Goal: Task Accomplishment & Management: Complete application form

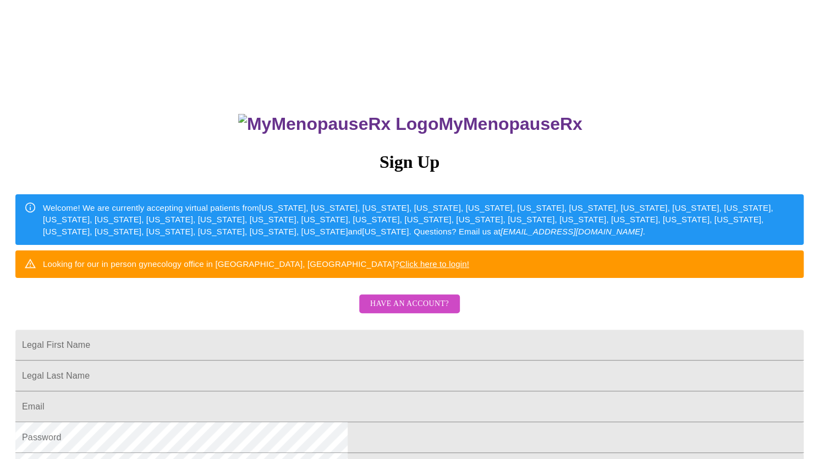
scroll to position [110, 0]
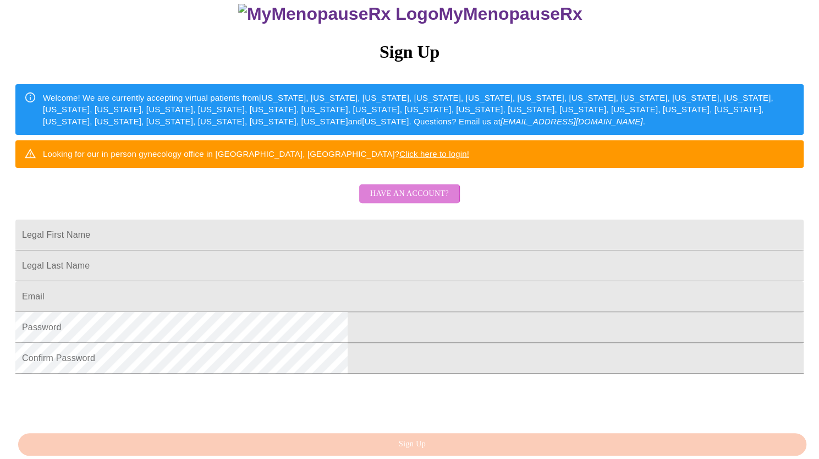
click at [391, 201] on span "Have an account?" at bounding box center [409, 194] width 79 height 14
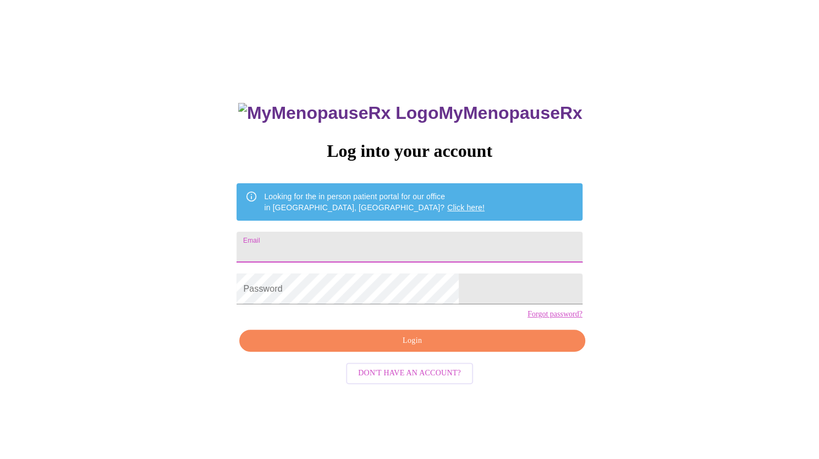
click at [357, 246] on input "Email" at bounding box center [410, 247] width 346 height 31
type input "[EMAIL_ADDRESS][DOMAIN_NAME]"
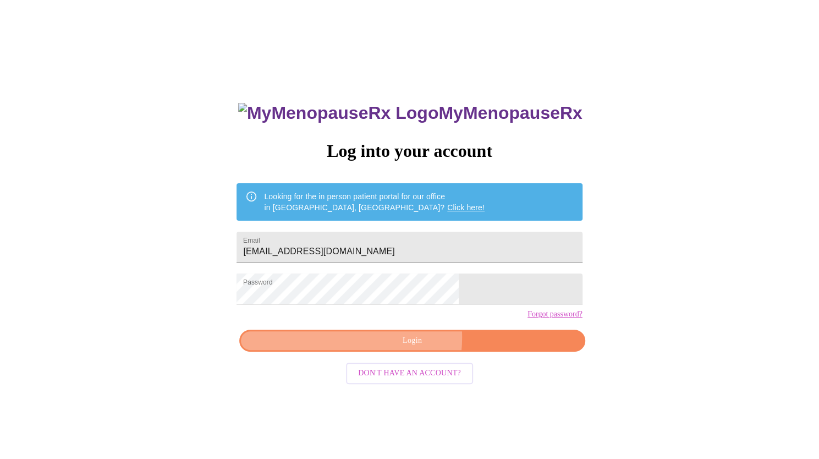
click at [386, 348] on span "Login" at bounding box center [412, 341] width 320 height 14
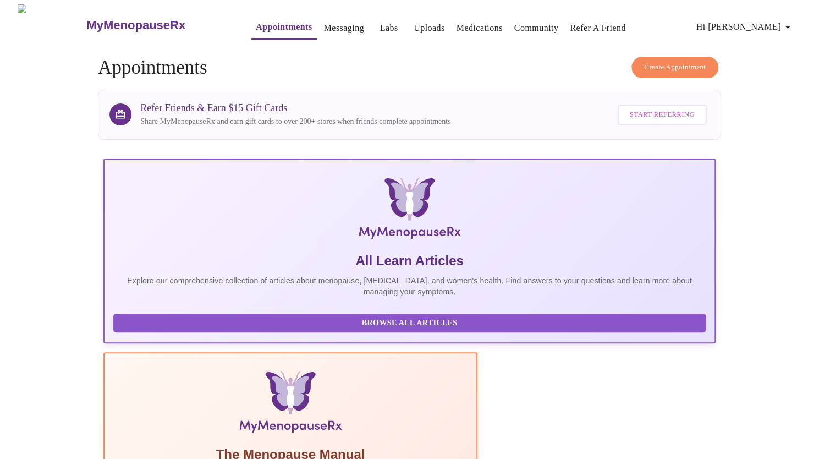
click at [791, 25] on icon "button" at bounding box center [788, 26] width 13 height 13
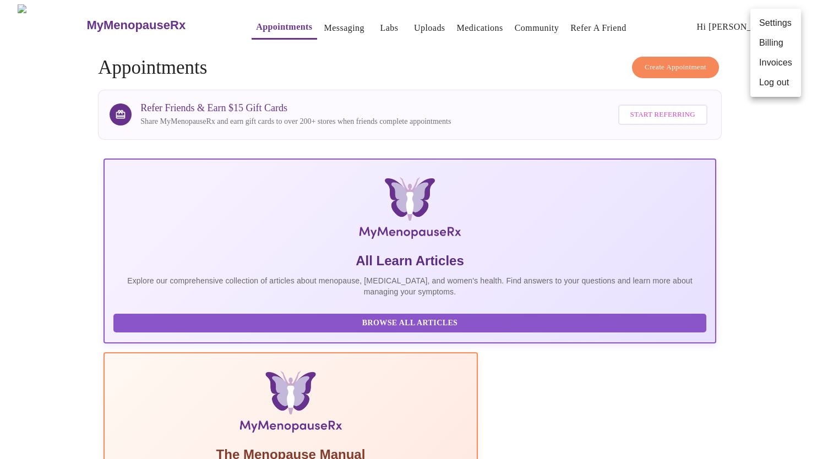
click at [56, 194] on div at bounding box center [414, 229] width 828 height 459
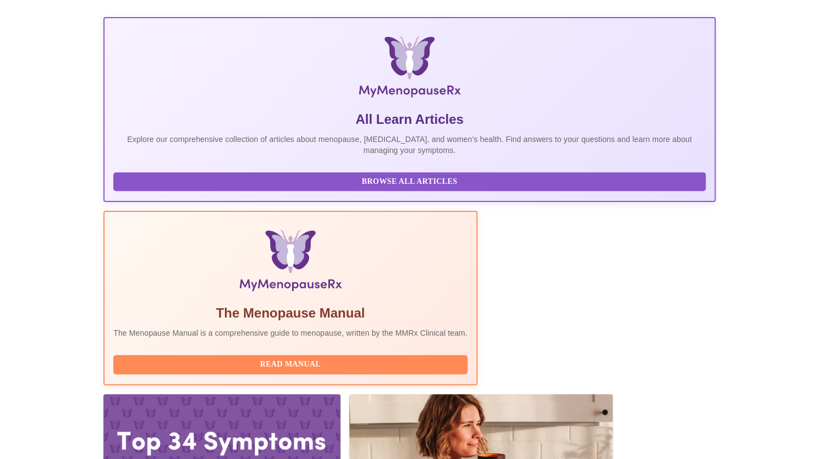
scroll to position [143, 0]
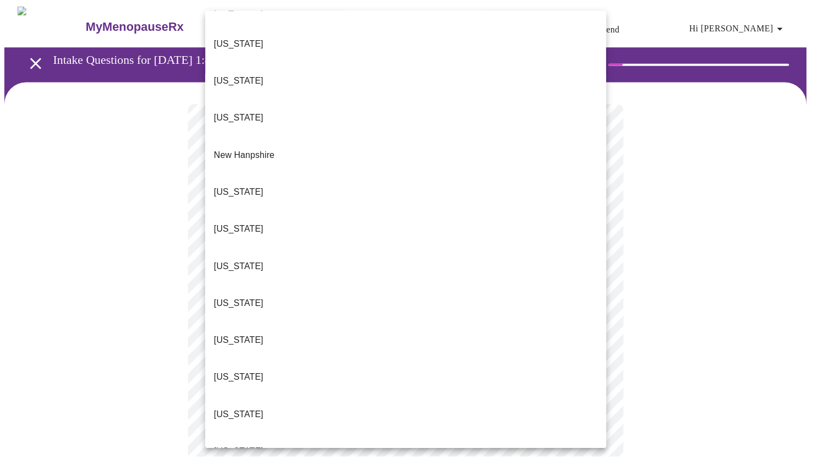
scroll to position [998, 0]
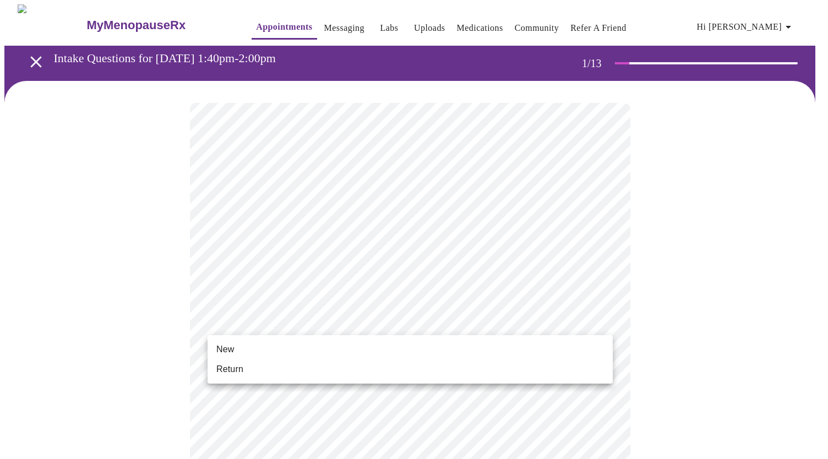
click at [284, 352] on li "New" at bounding box center [409, 350] width 405 height 20
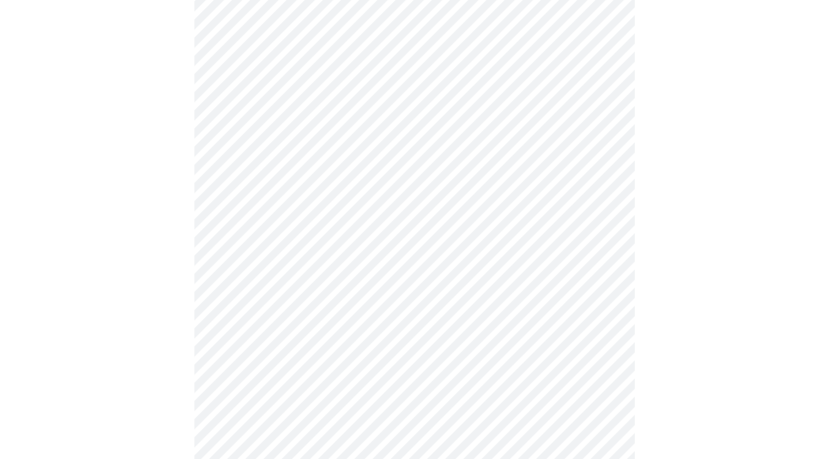
scroll to position [529, 0]
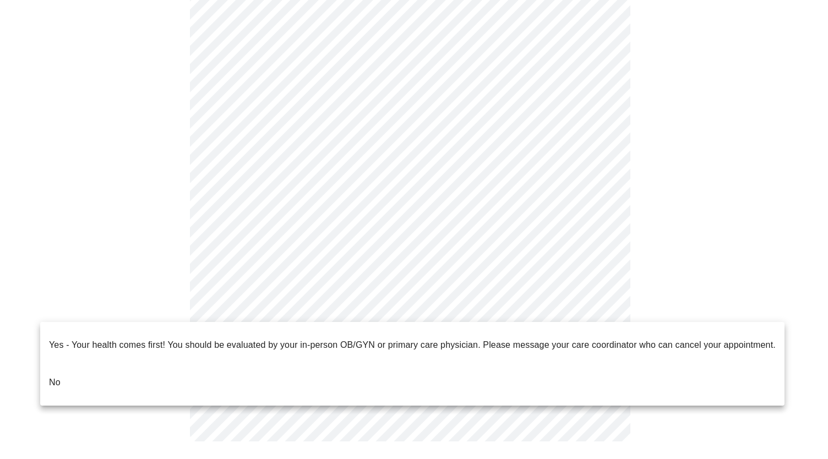
click at [286, 364] on li "No" at bounding box center [412, 382] width 744 height 37
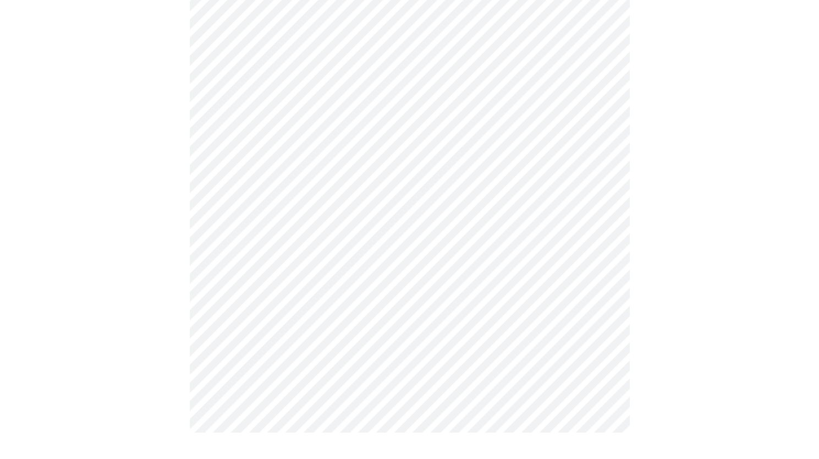
scroll to position [0, 0]
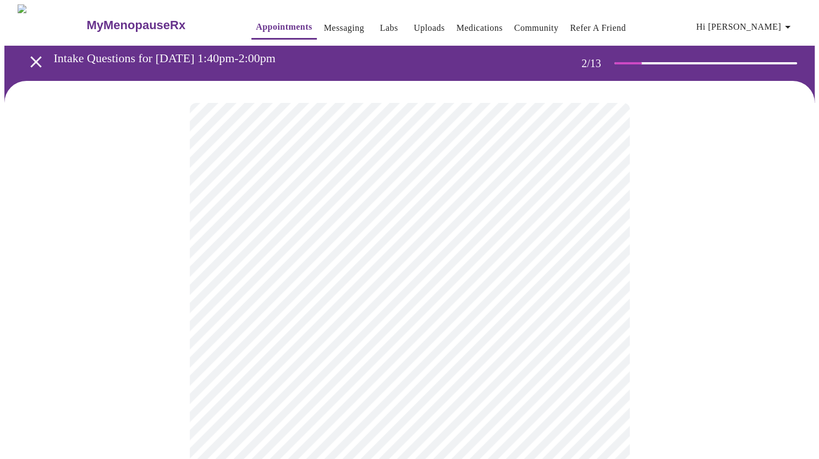
click at [365, 225] on body "MyMenopauseRx Appointments Messaging Labs Uploads Medications Community Refer a…" at bounding box center [409, 334] width 811 height 661
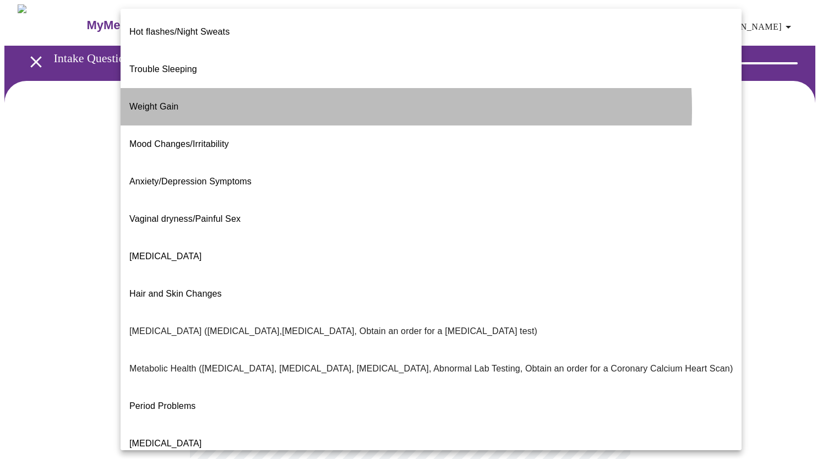
click at [298, 92] on li "Weight Gain" at bounding box center [431, 106] width 621 height 37
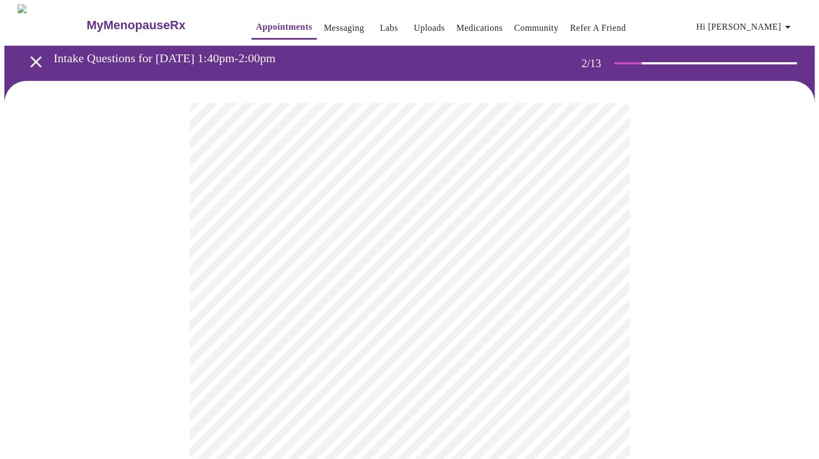
click at [338, 341] on body "MyMenopauseRx Appointments Messaging Labs Uploads Medications Community Refer a…" at bounding box center [409, 331] width 811 height 654
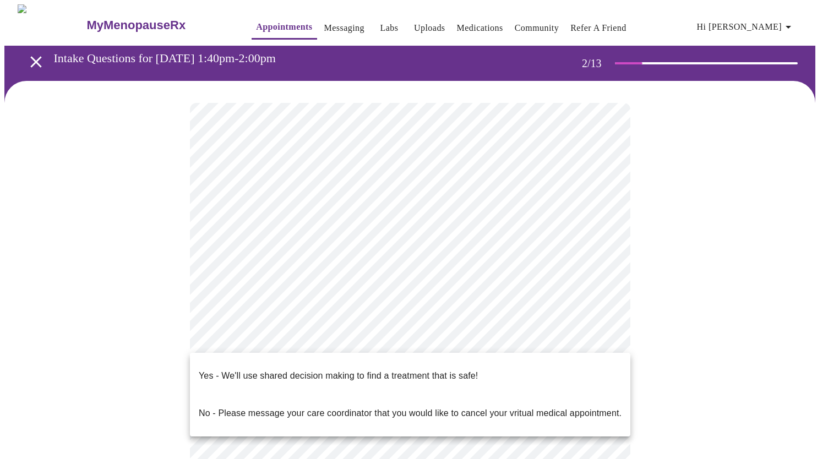
click at [336, 373] on p "Yes - We'll use shared decision making to find a treatment that is safe!" at bounding box center [338, 375] width 279 height 13
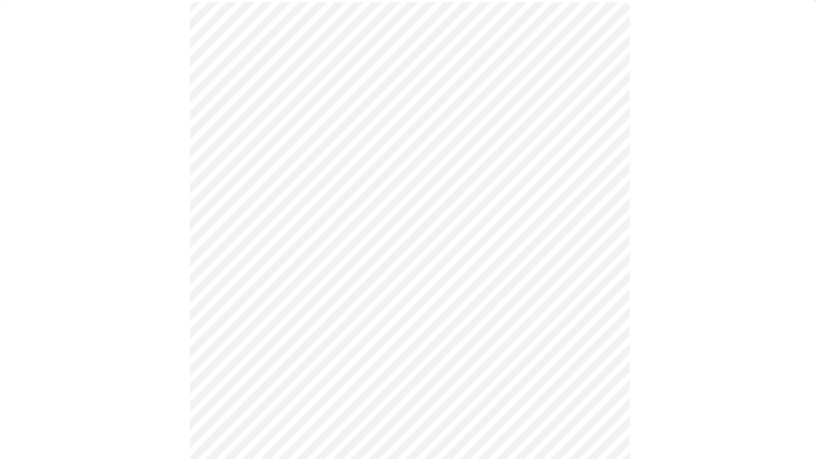
scroll to position [110, 0]
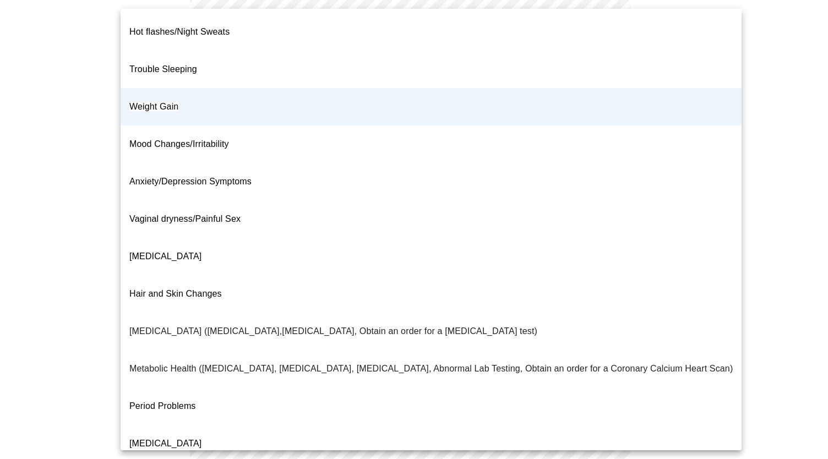
click at [294, 128] on body "MyMenopauseRx Appointments Messaging Labs Uploads Medications Community Refer a…" at bounding box center [413, 218] width 819 height 648
click at [69, 179] on div at bounding box center [414, 229] width 828 height 459
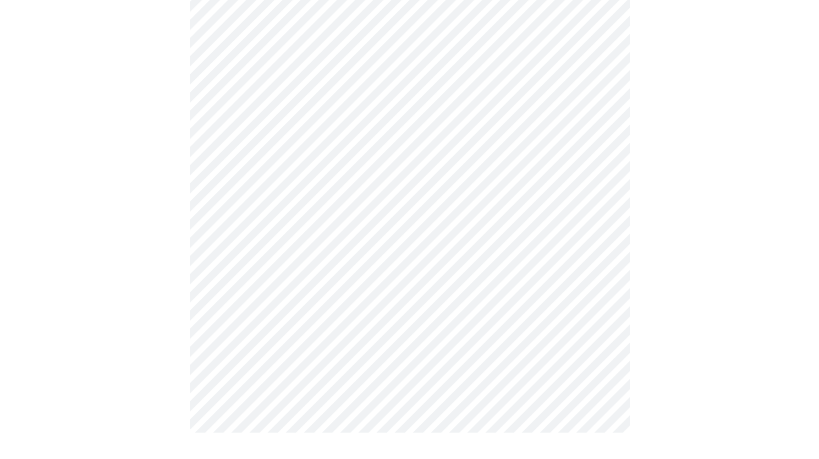
scroll to position [165, 0]
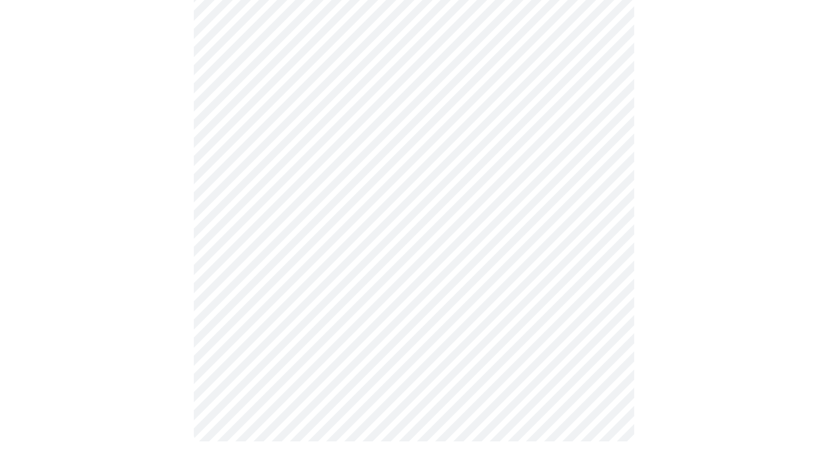
click at [291, 72] on body "MyMenopauseRx Appointments Messaging Labs Uploads Medications Community Refer a…" at bounding box center [413, 151] width 819 height 624
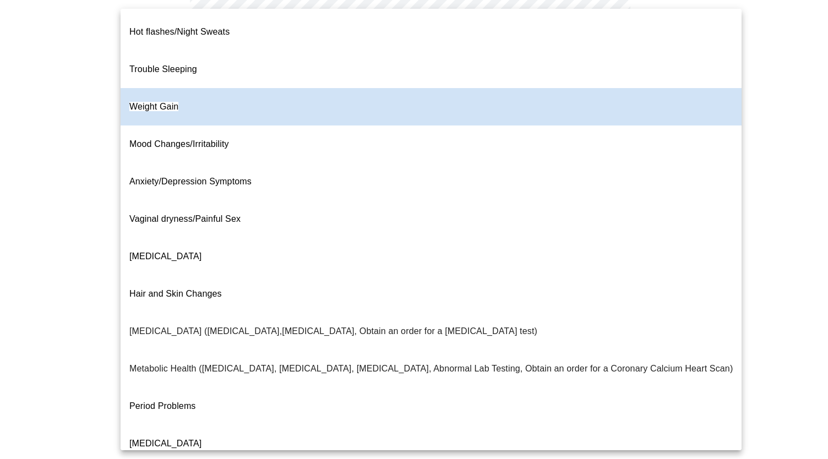
click at [303, 125] on li "Mood Changes/Irritability" at bounding box center [431, 143] width 621 height 37
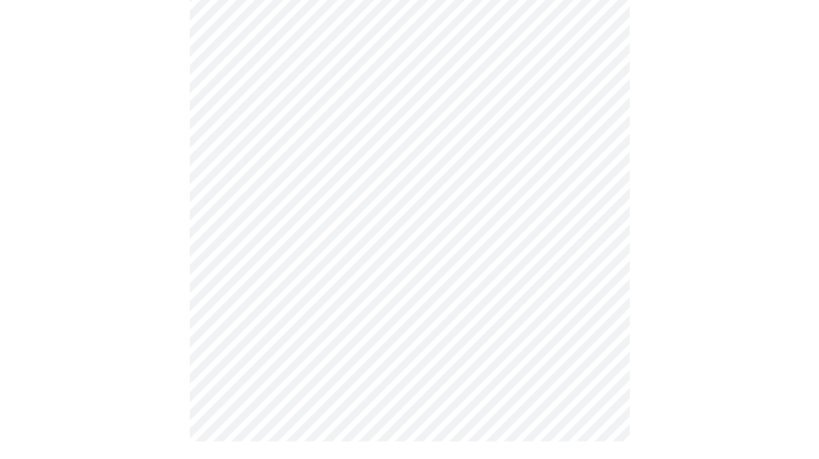
click at [108, 335] on div at bounding box center [409, 190] width 811 height 548
click at [668, 318] on div at bounding box center [409, 190] width 811 height 548
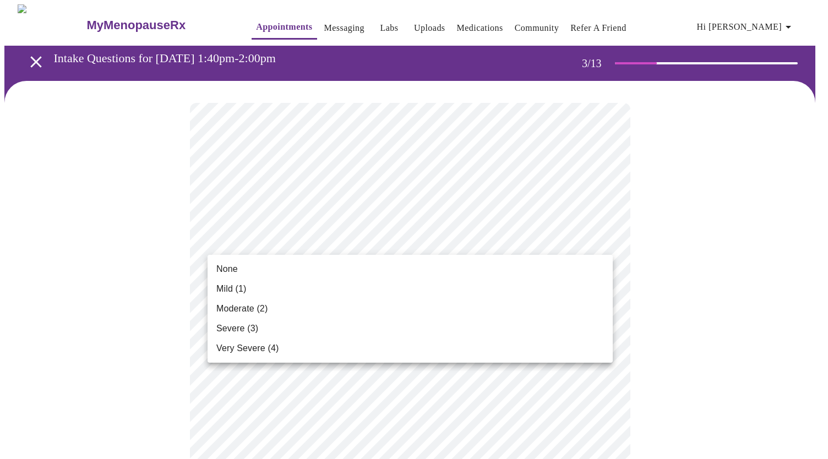
click at [295, 286] on li "Mild (1)" at bounding box center [409, 289] width 405 height 20
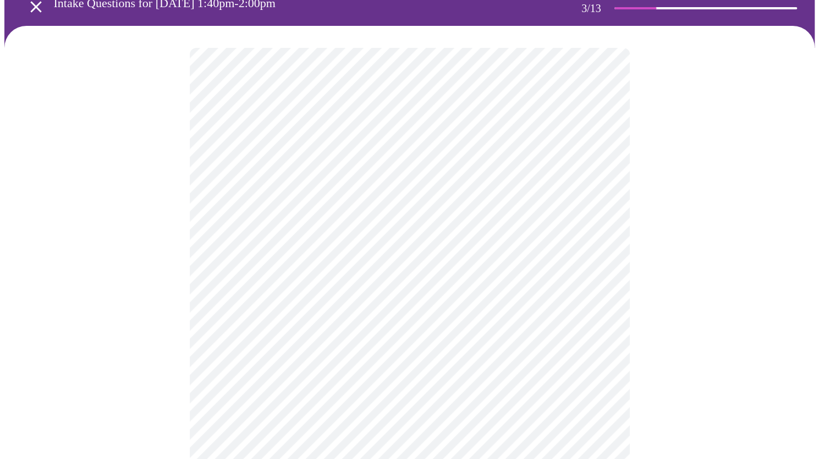
scroll to position [110, 0]
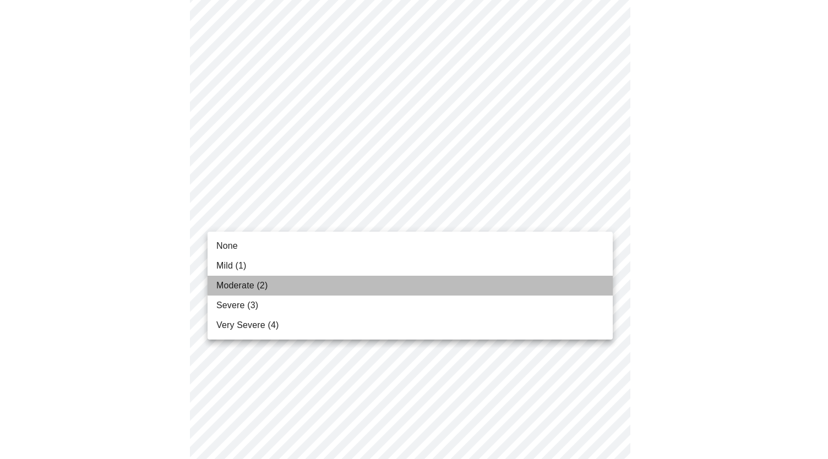
click at [315, 283] on li "Moderate (2)" at bounding box center [409, 286] width 405 height 20
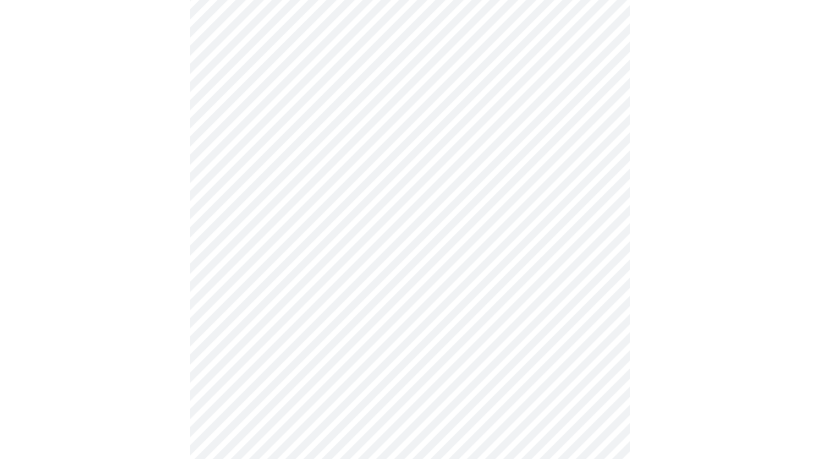
scroll to position [165, 0]
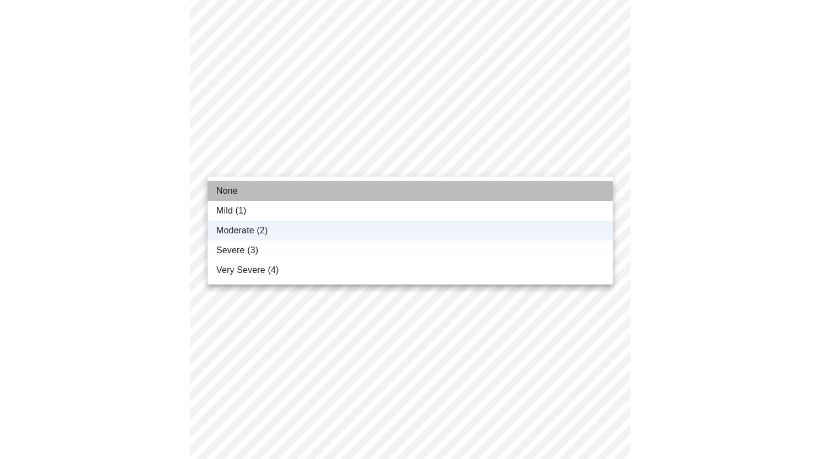
click at [265, 192] on li "None" at bounding box center [409, 191] width 405 height 20
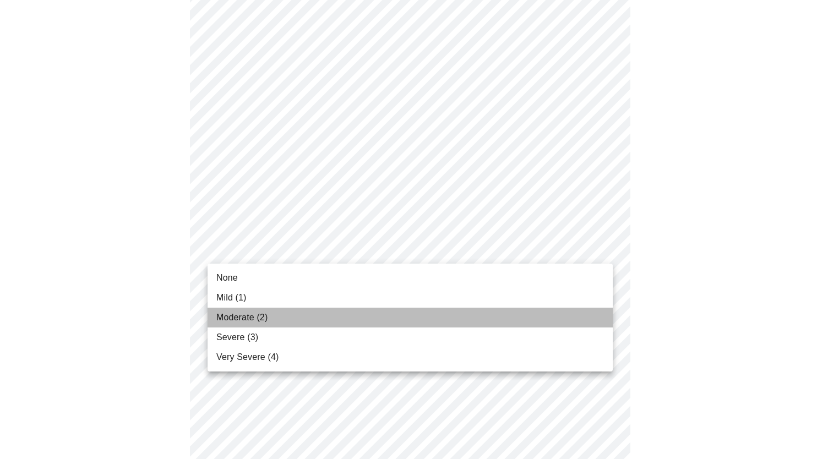
click at [283, 319] on li "Moderate (2)" at bounding box center [409, 318] width 405 height 20
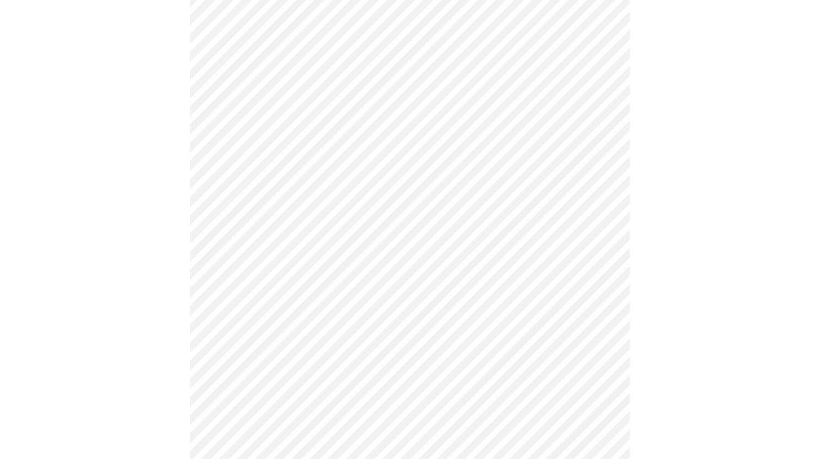
scroll to position [220, 0]
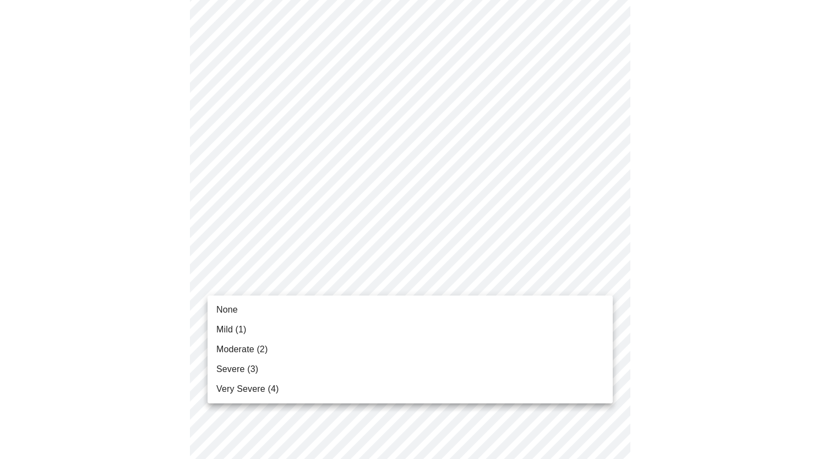
click at [279, 345] on li "Moderate (2)" at bounding box center [409, 350] width 405 height 20
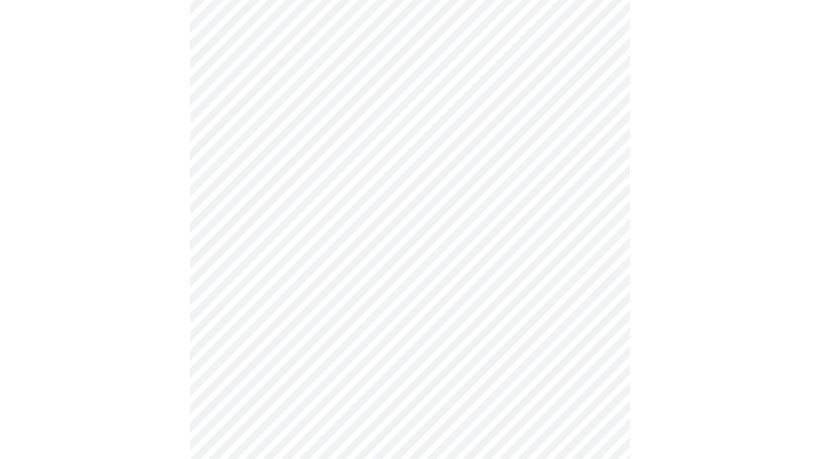
scroll to position [330, 0]
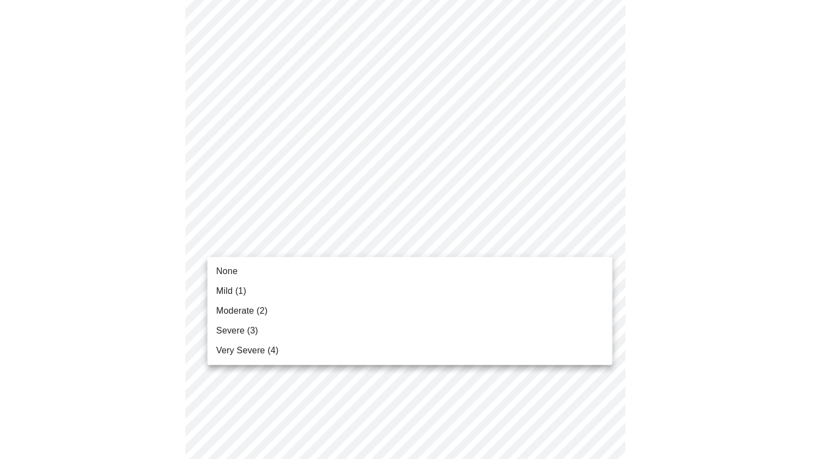
click at [280, 245] on body "MyMenopauseRx Appointments Messaging Labs Uploads Medications Community Refer a…" at bounding box center [409, 375] width 811 height 1402
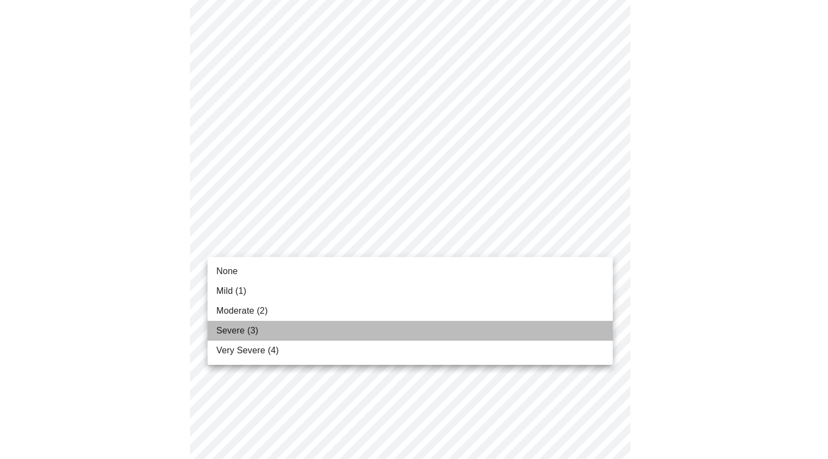
click at [281, 324] on li "Severe (3)" at bounding box center [409, 331] width 405 height 20
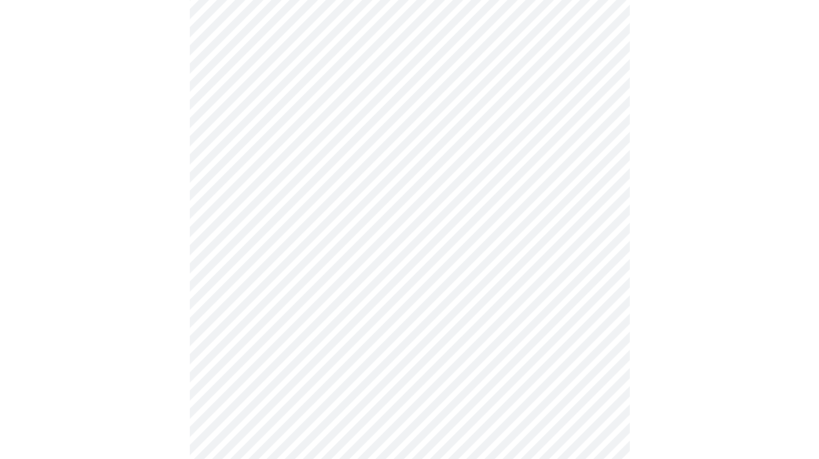
scroll to position [440, 0]
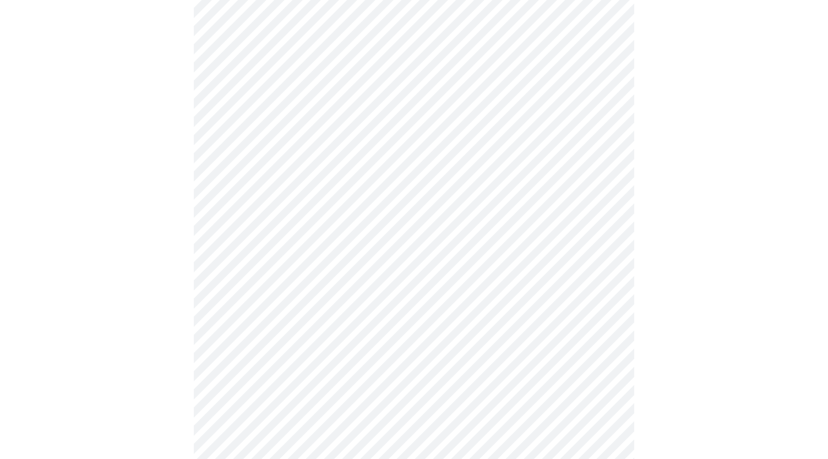
click at [332, 205] on body "MyMenopauseRx Appointments Messaging Labs Uploads Medications Community Refer a…" at bounding box center [413, 257] width 819 height 1387
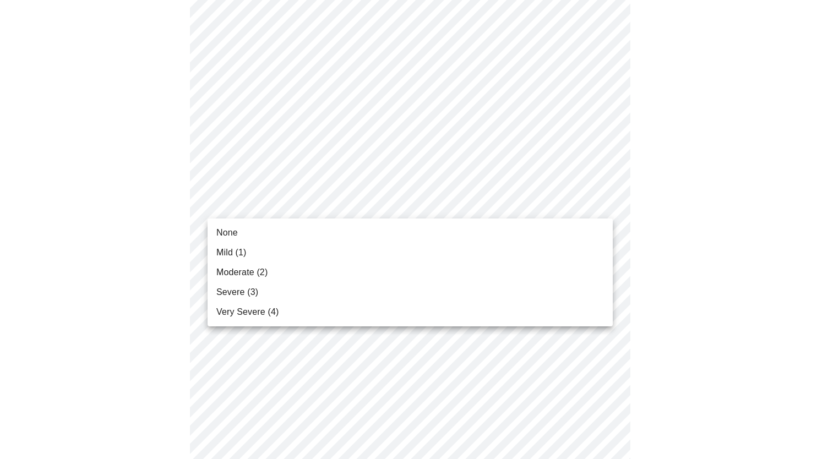
click at [318, 267] on li "Moderate (2)" at bounding box center [409, 273] width 405 height 20
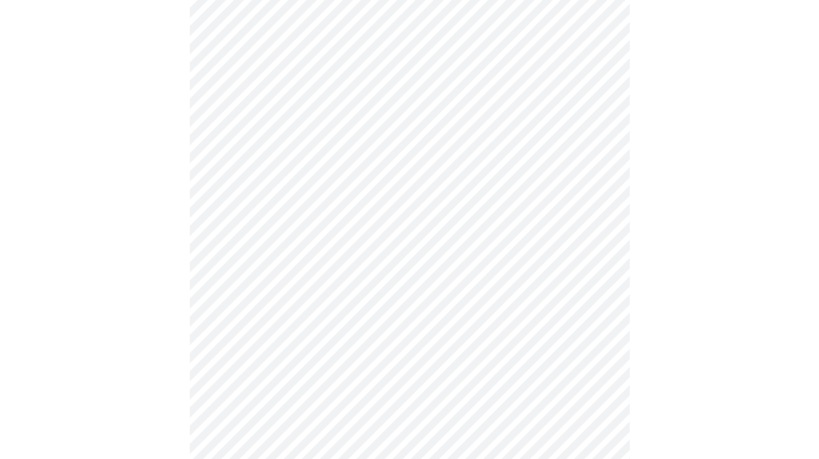
scroll to position [495, 0]
click at [312, 233] on body "MyMenopauseRx Appointments Messaging Labs Uploads Medications Community Refer a…" at bounding box center [409, 194] width 811 height 1371
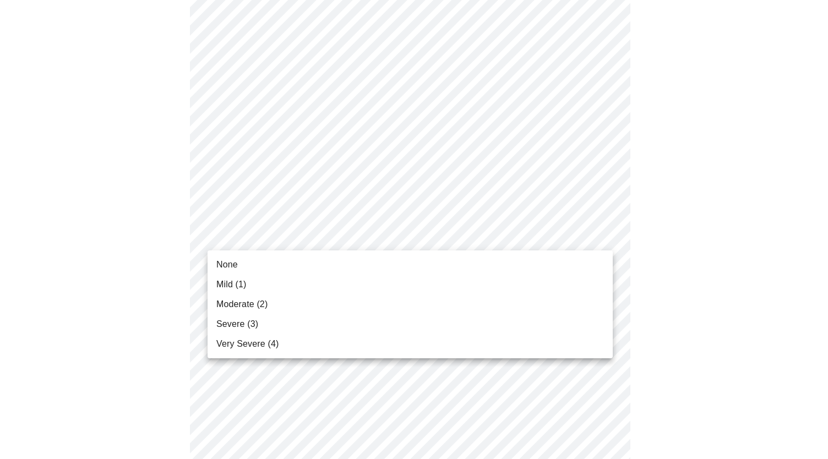
click at [312, 308] on li "Moderate (2)" at bounding box center [409, 304] width 405 height 20
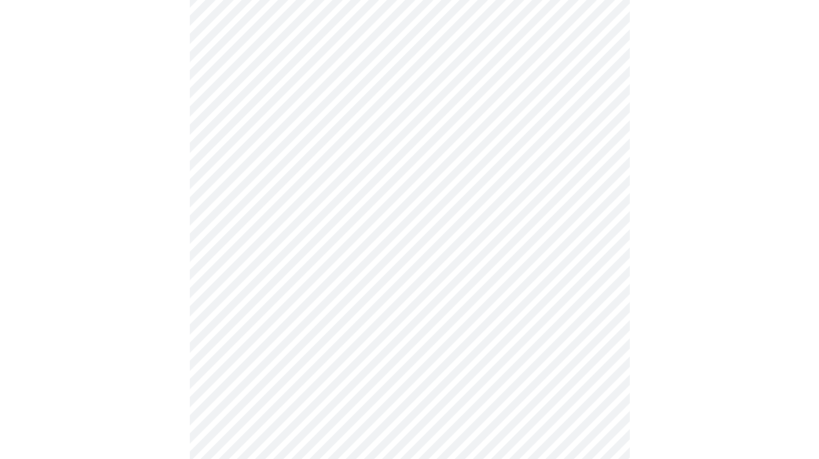
scroll to position [605, 0]
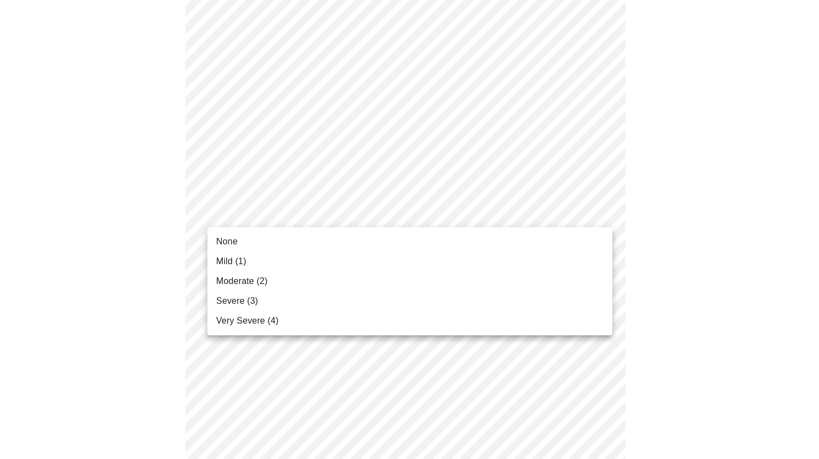
click at [303, 210] on body "MyMenopauseRx Appointments Messaging Labs Uploads Medications Community Refer a…" at bounding box center [409, 77] width 811 height 1356
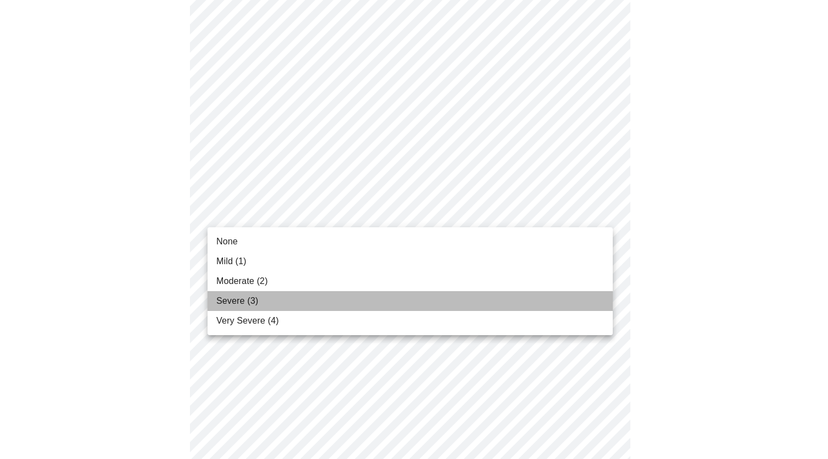
click at [302, 309] on li "Severe (3)" at bounding box center [409, 301] width 405 height 20
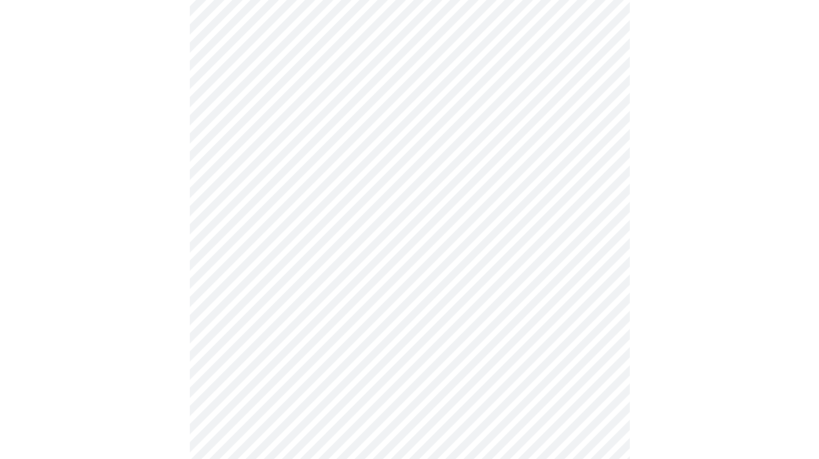
scroll to position [660, 0]
click at [306, 244] on body "MyMenopauseRx Appointments Messaging Labs Uploads Medications Community Refer a…" at bounding box center [409, 14] width 811 height 1341
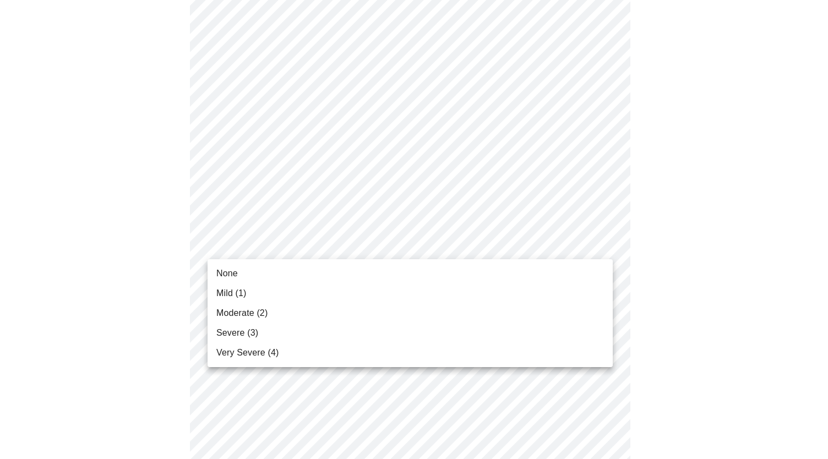
click at [294, 275] on li "None" at bounding box center [409, 274] width 405 height 20
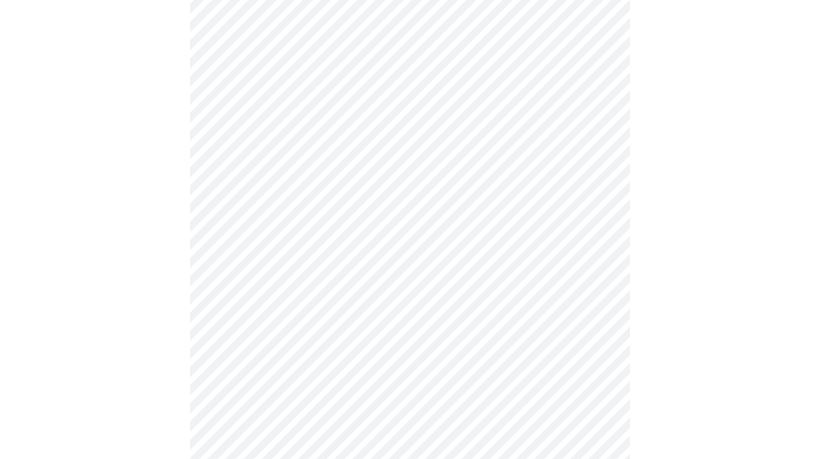
scroll to position [715, 0]
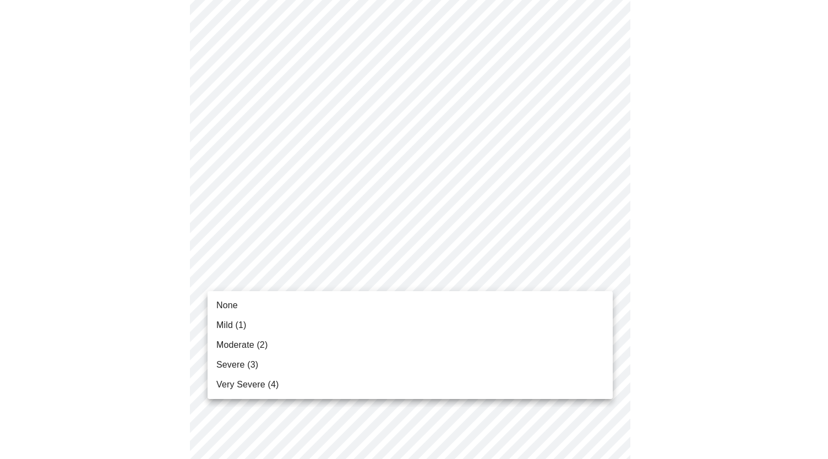
click at [323, 363] on li "Severe (3)" at bounding box center [409, 365] width 405 height 20
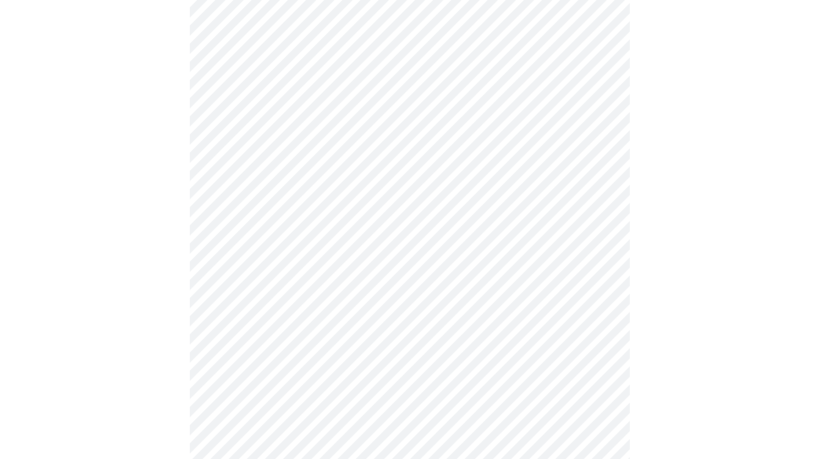
scroll to position [826, 0]
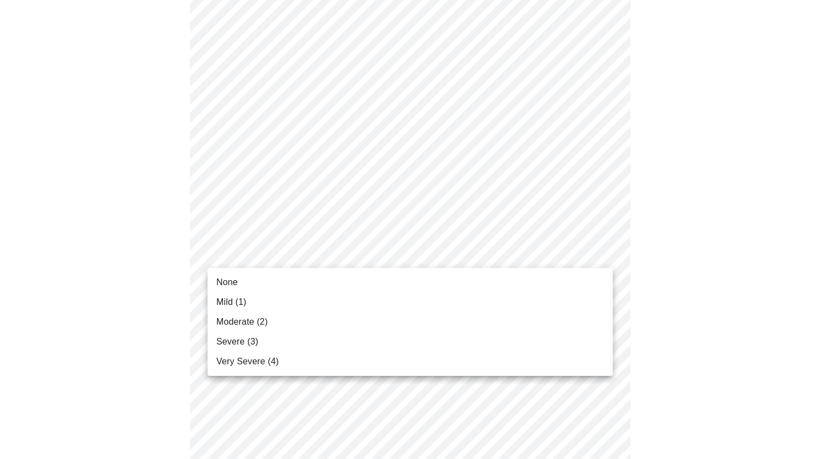
click at [336, 324] on li "Moderate (2)" at bounding box center [409, 322] width 405 height 20
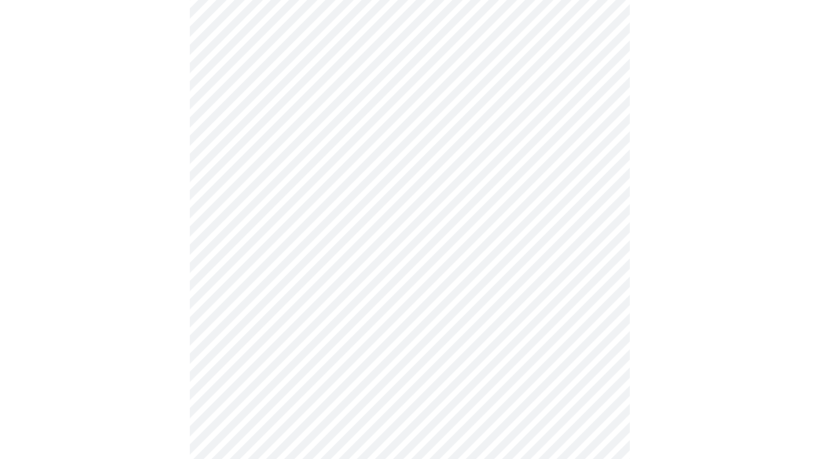
scroll to position [330, 0]
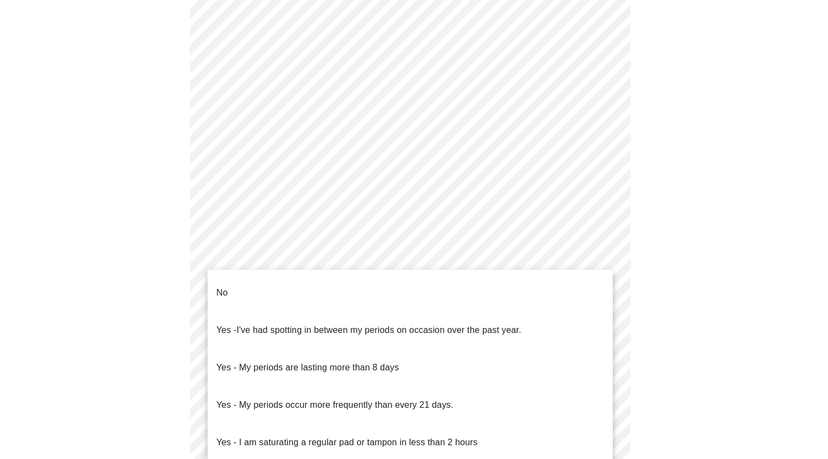
click at [345, 294] on body "MyMenopauseRx Appointments Messaging Labs Uploads Medications Community Refer a…" at bounding box center [413, 194] width 819 height 1041
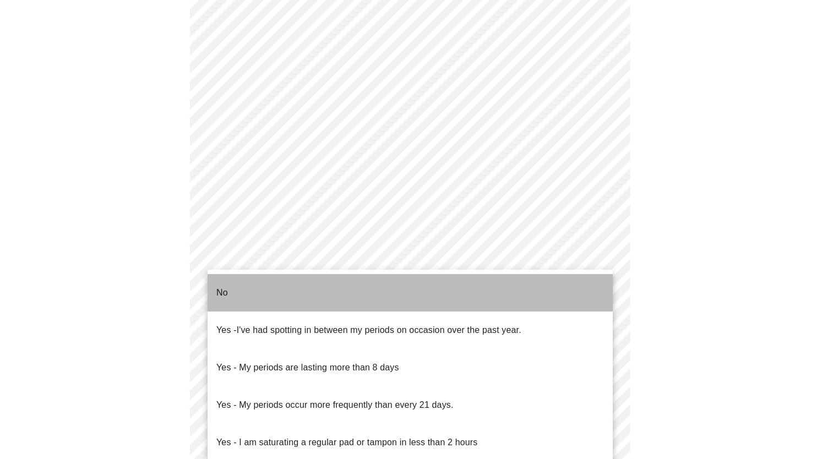
click at [343, 293] on li "No" at bounding box center [409, 292] width 405 height 37
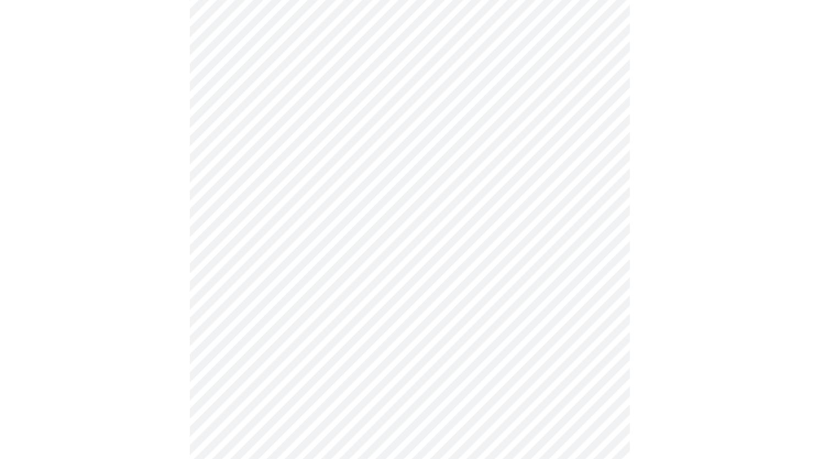
click at [313, 374] on body "MyMenopauseRx Appointments Messaging Labs Uploads Medications Community Refer a…" at bounding box center [409, 191] width 811 height 1034
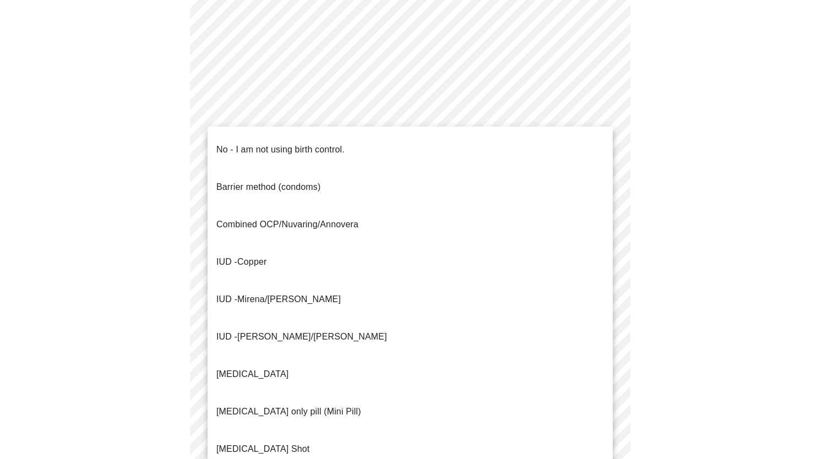
click at [260, 145] on p "No - I am not using birth control." at bounding box center [280, 149] width 128 height 13
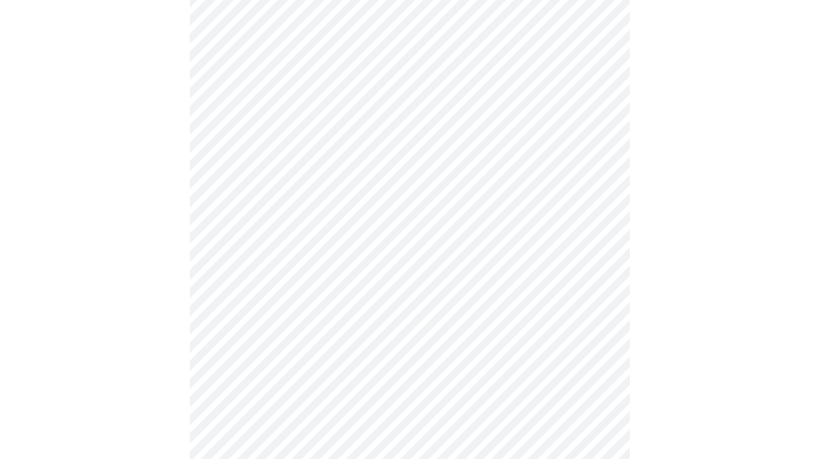
scroll to position [550, 0]
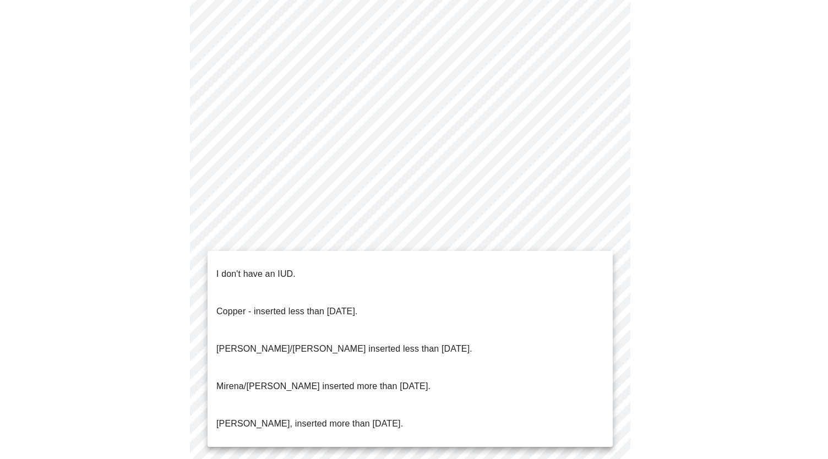
click at [267, 271] on p "I don't have an IUD." at bounding box center [255, 273] width 79 height 13
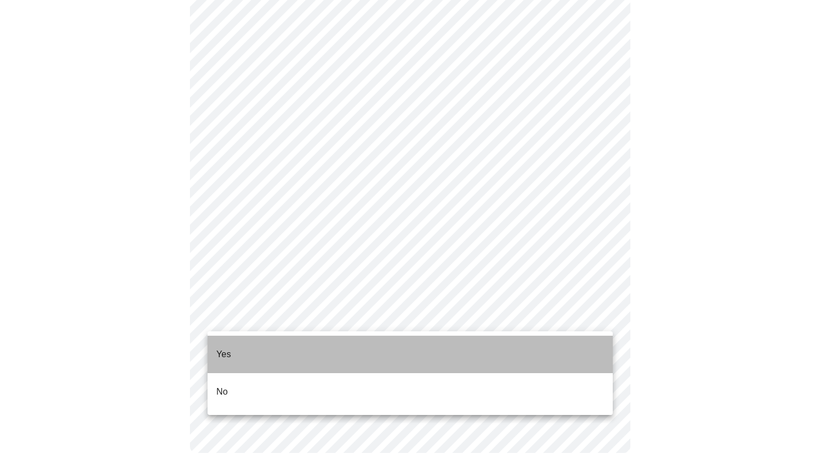
click at [277, 348] on li "Yes" at bounding box center [409, 354] width 405 height 37
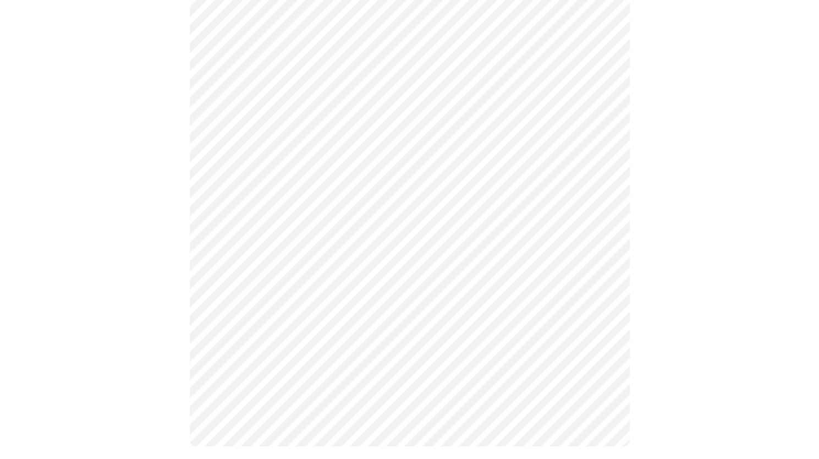
scroll to position [0, 0]
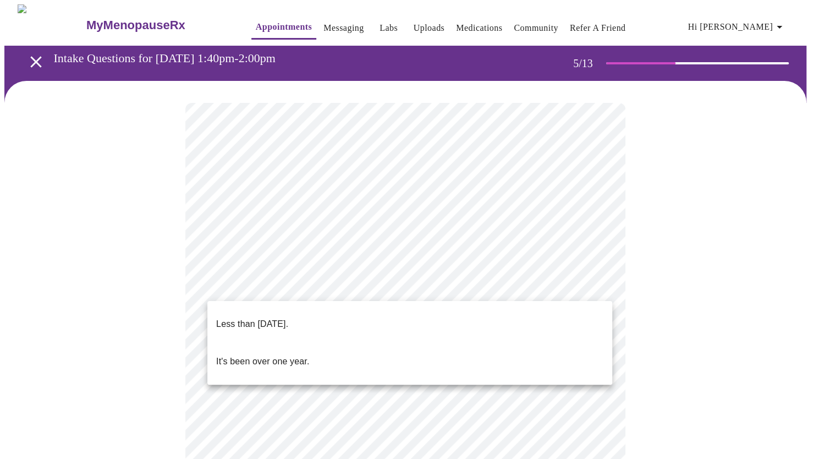
click at [311, 288] on body "MyMenopauseRx Appointments Messaging Labs Uploads Medications Community Refer a…" at bounding box center [409, 450] width 811 height 892
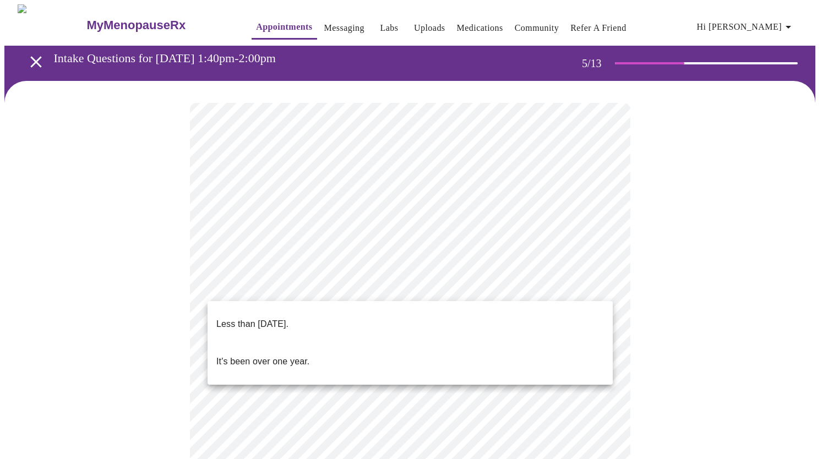
click at [288, 318] on p "Less than [DATE]." at bounding box center [252, 324] width 72 height 13
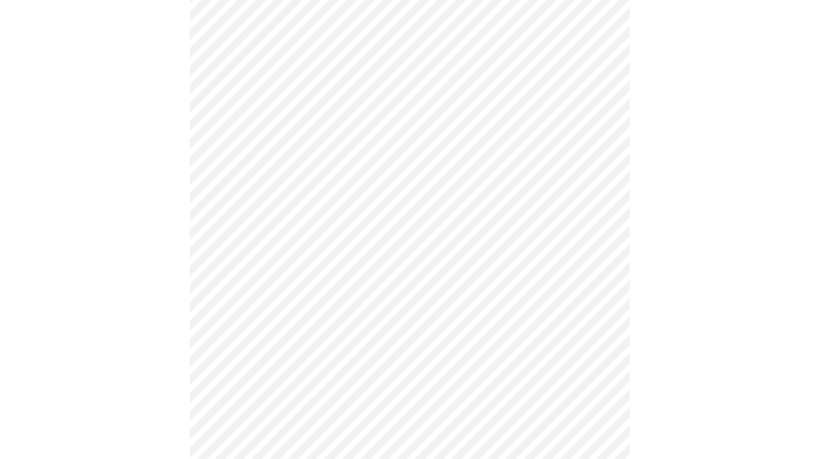
scroll to position [110, 0]
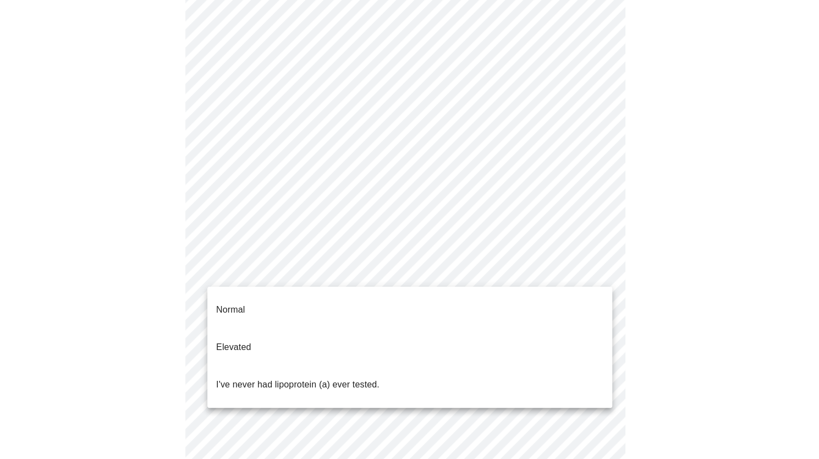
click at [369, 278] on body "MyMenopauseRx Appointments Messaging Labs Uploads Medications Community Refer a…" at bounding box center [409, 336] width 811 height 885
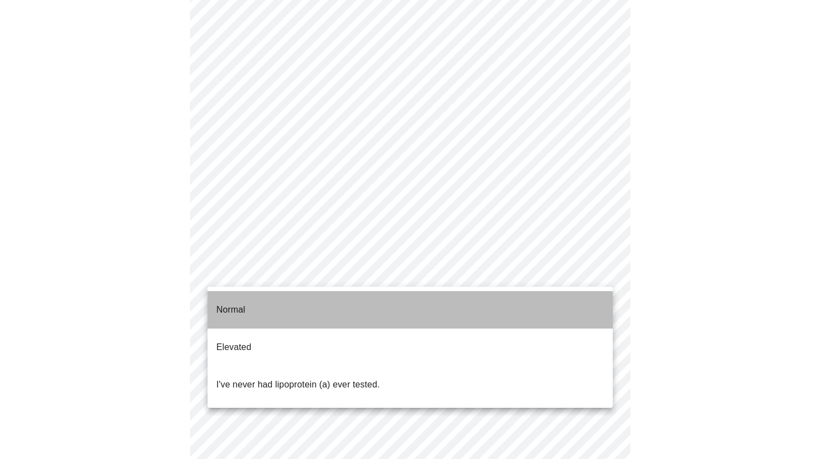
click at [377, 305] on li "Normal" at bounding box center [409, 309] width 405 height 37
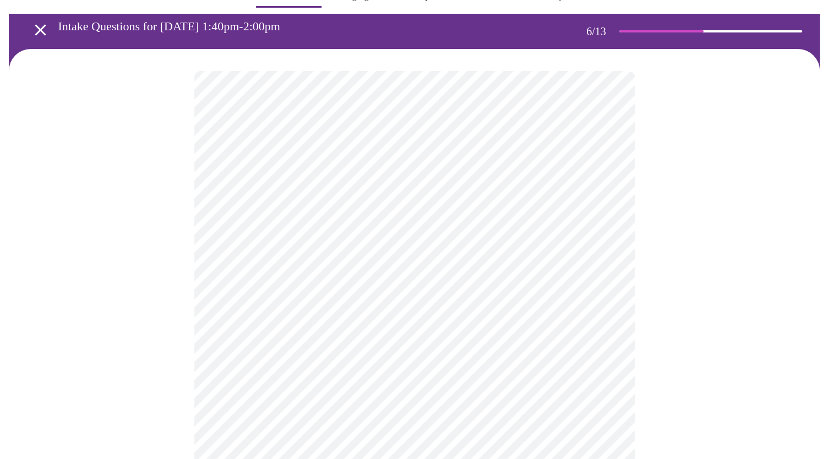
scroll to position [55, 0]
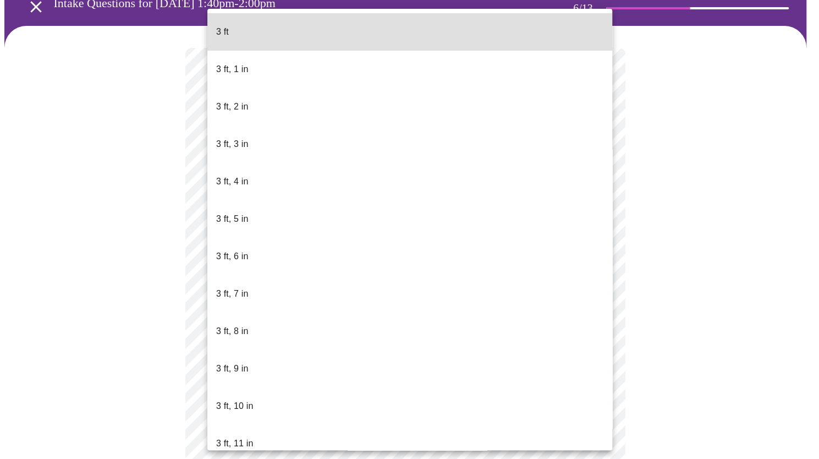
click at [396, 261] on body "MyMenopauseRx Appointments Messaging Labs Uploads Medications Community Refer a…" at bounding box center [409, 242] width 811 height 587
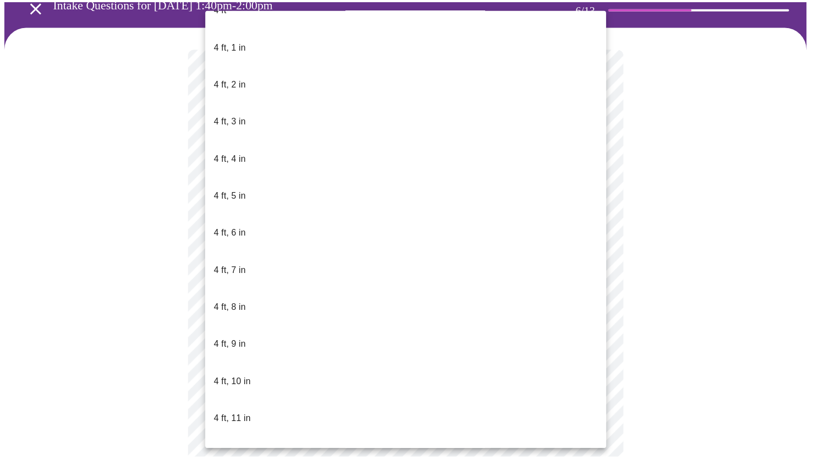
scroll to position [605, 0]
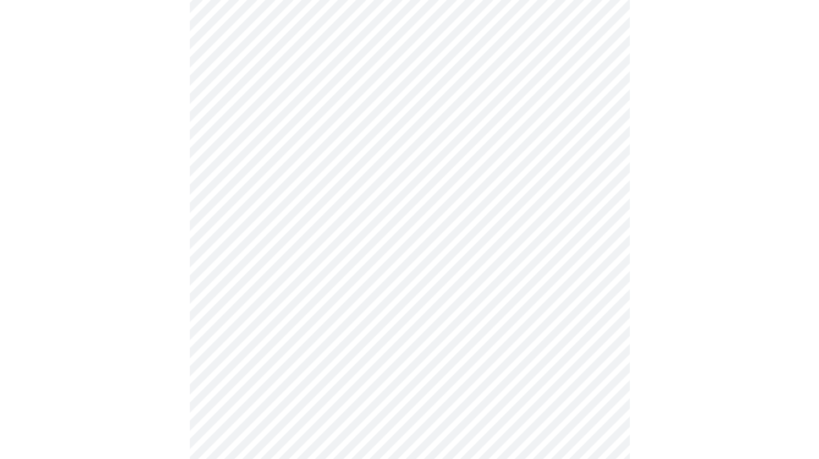
scroll to position [2807, 0]
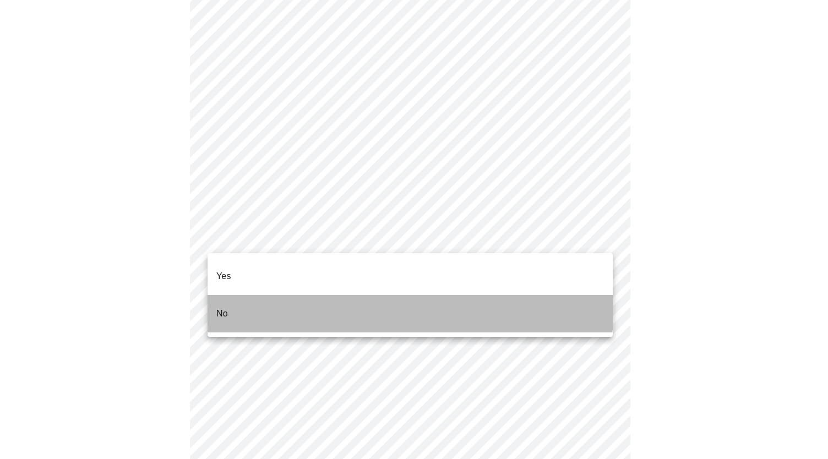
click at [370, 295] on li "No" at bounding box center [409, 313] width 405 height 37
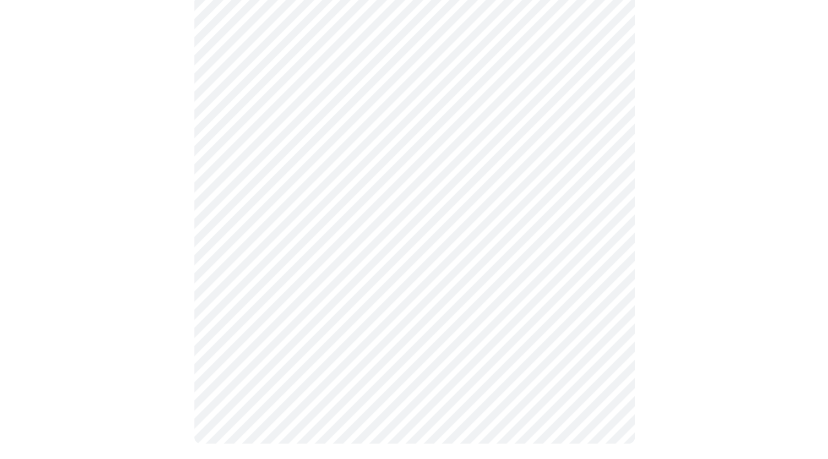
scroll to position [613, 0]
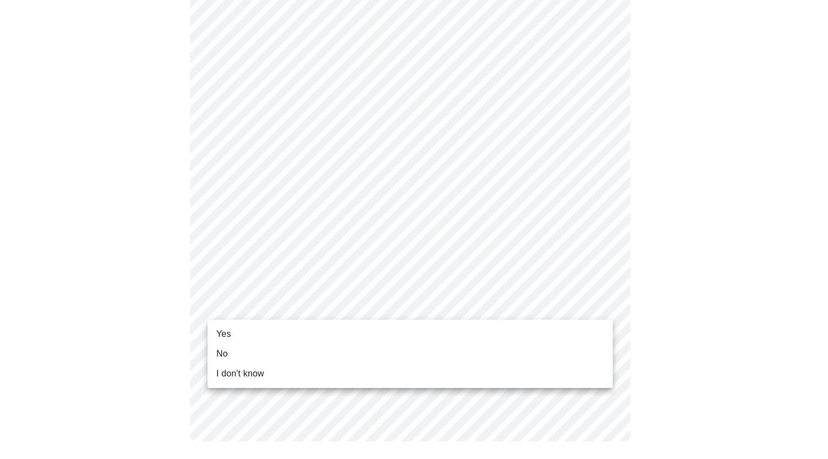
click at [350, 340] on li "Yes" at bounding box center [409, 334] width 405 height 20
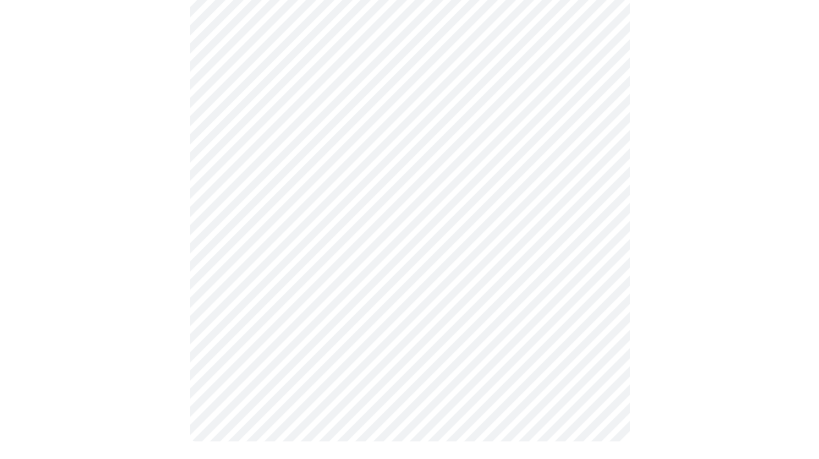
scroll to position [0, 0]
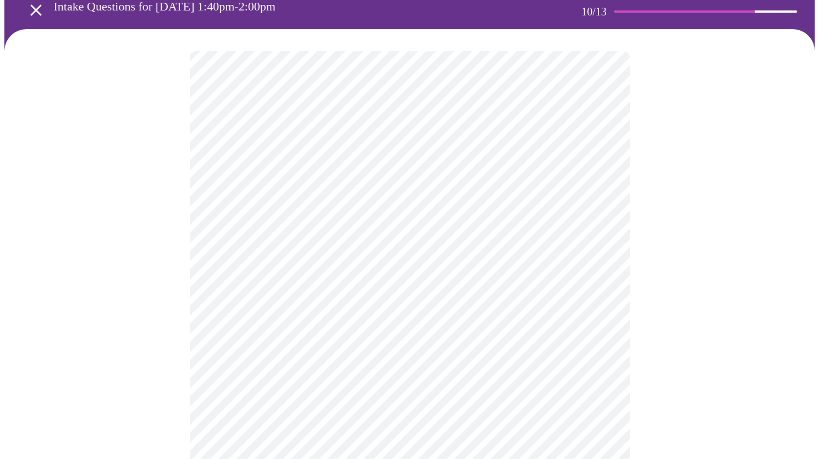
scroll to position [110, 0]
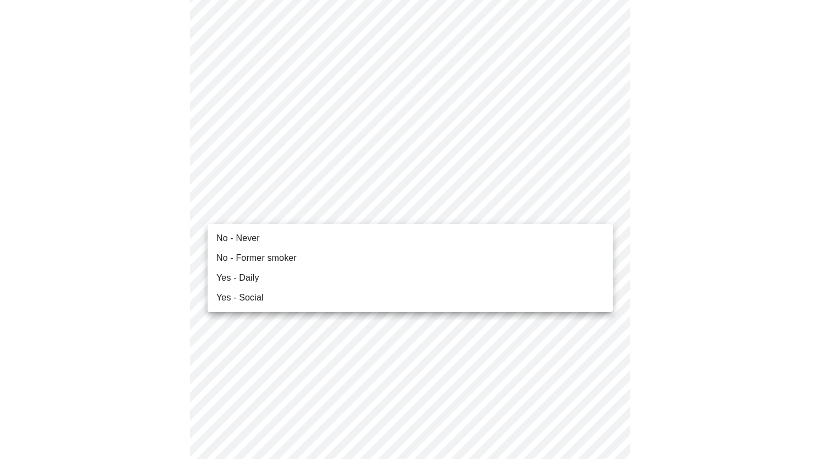
click at [278, 243] on li "No - Never" at bounding box center [409, 238] width 405 height 20
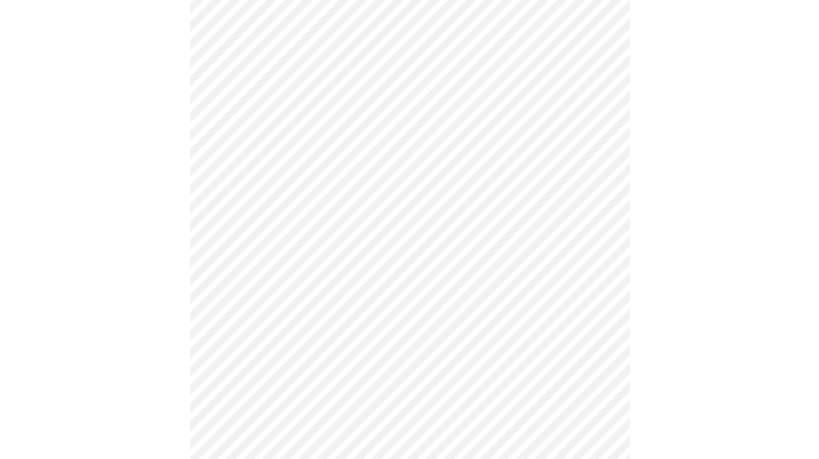
scroll to position [881, 0]
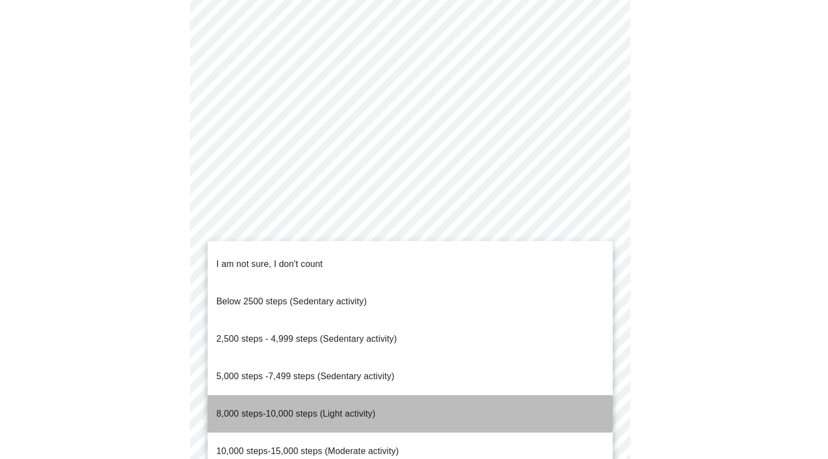
click at [401, 395] on li "8,000 steps-10,000 steps (Light activity)" at bounding box center [409, 413] width 405 height 37
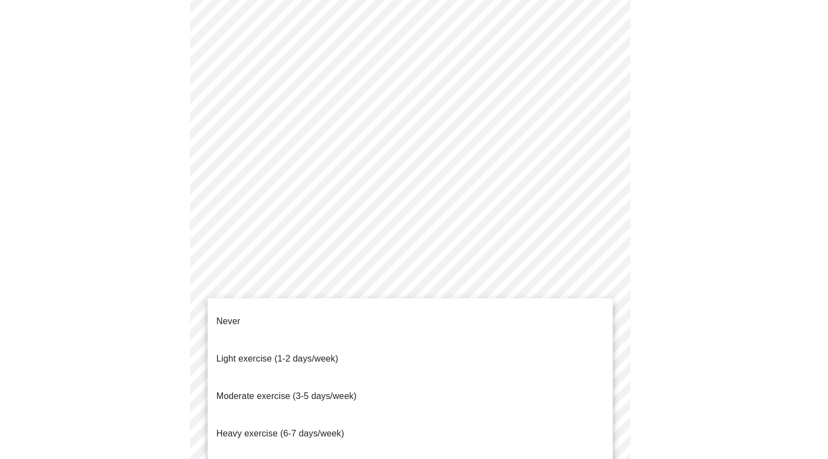
click at [354, 343] on li "Light exercise (1-2 days/week)" at bounding box center [409, 358] width 405 height 37
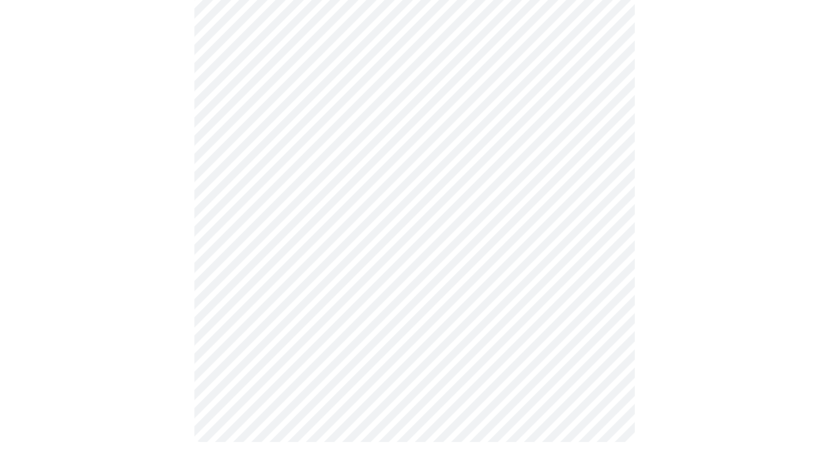
scroll to position [967, 0]
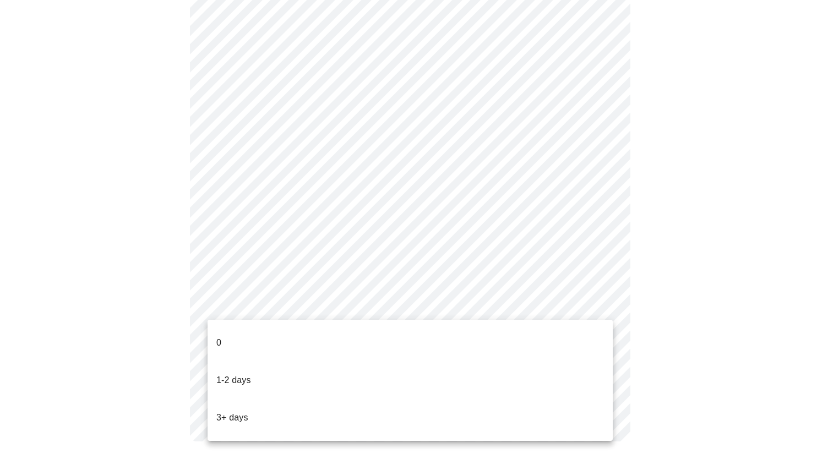
click at [341, 399] on li "3+ days" at bounding box center [409, 417] width 405 height 37
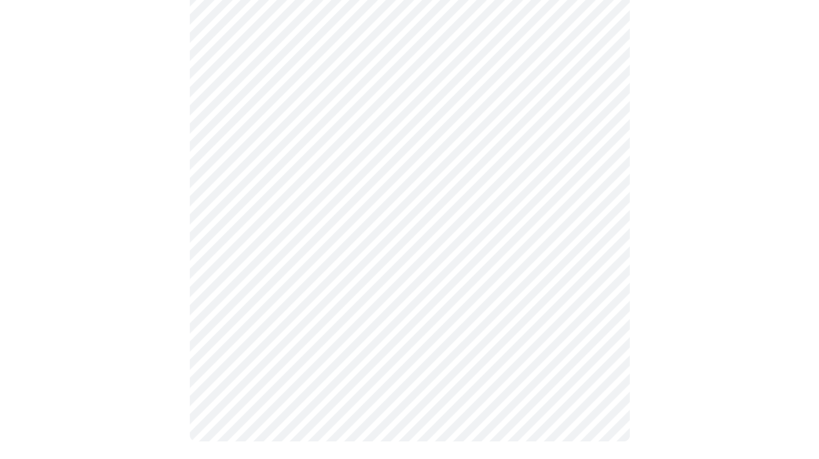
scroll to position [0, 0]
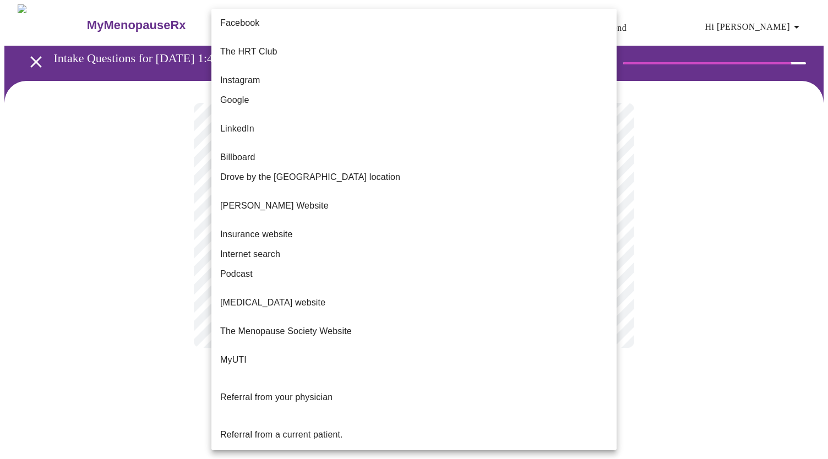
click at [315, 228] on body "MyMenopauseRx Appointments Messaging Labs Uploads Medications Community Refer a…" at bounding box center [413, 186] width 819 height 365
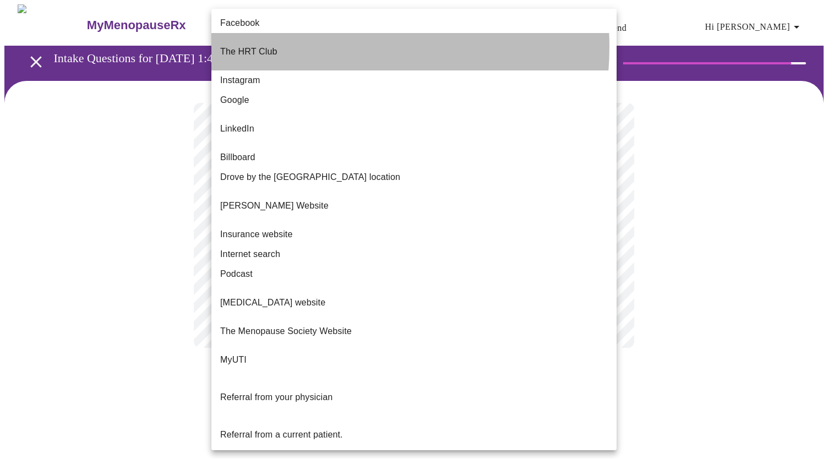
click at [325, 46] on li "The HRT Club" at bounding box center [413, 51] width 405 height 37
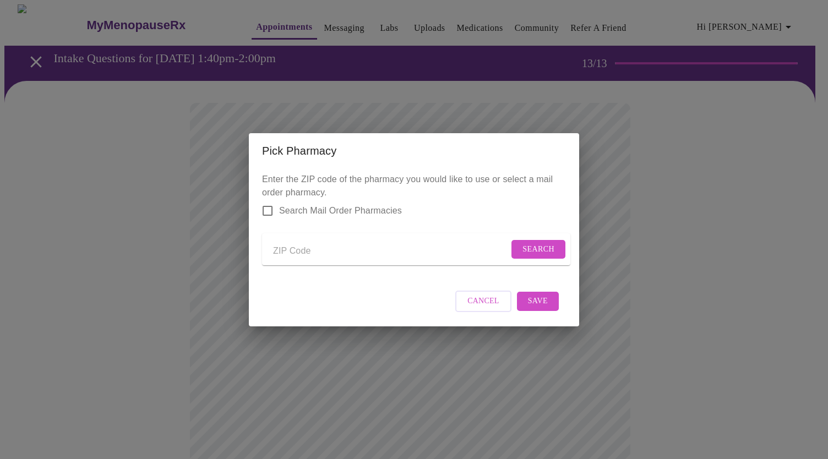
click at [268, 199] on input "Search Mail Order Pharmacies" at bounding box center [267, 210] width 23 height 23
checkbox input "true"
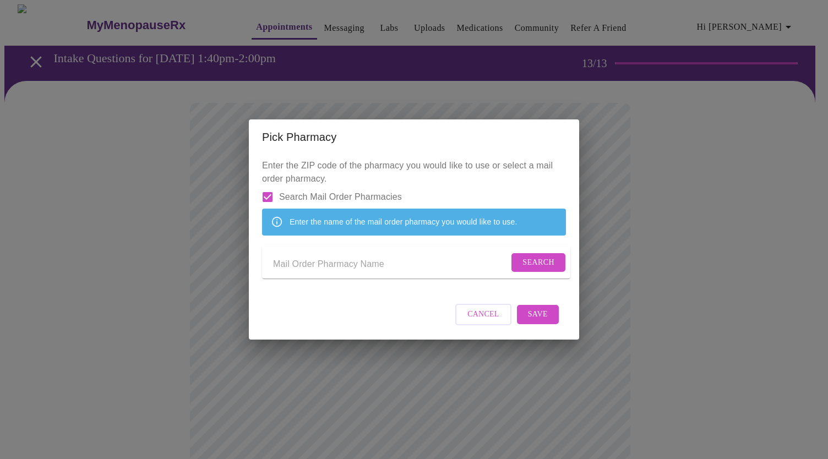
click at [321, 266] on input "Send a message to your care team" at bounding box center [391, 265] width 236 height 18
type input ","
type input "myhrt"
click at [526, 269] on span "Search" at bounding box center [538, 263] width 32 height 14
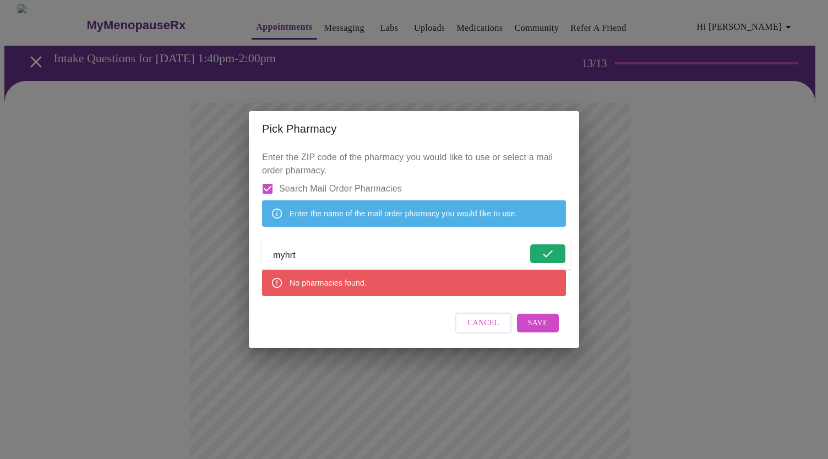
click at [205, 168] on div "Pick Pharmacy Enter the ZIP code of the pharmacy you would like to use or selec…" at bounding box center [414, 229] width 828 height 459
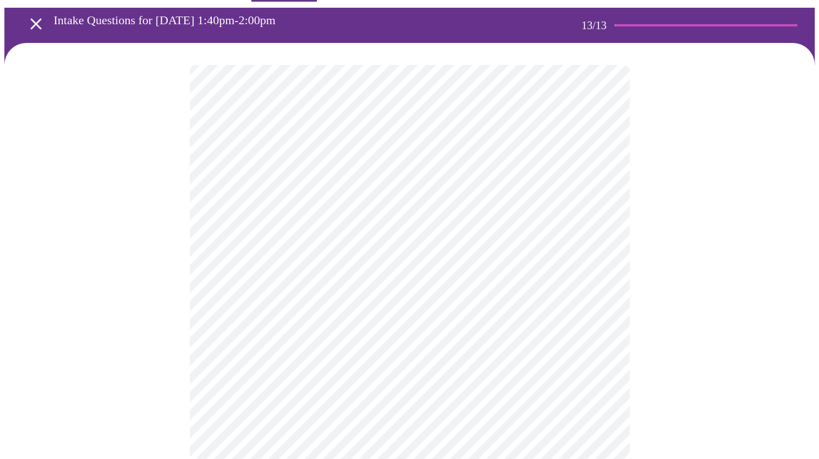
scroll to position [55, 0]
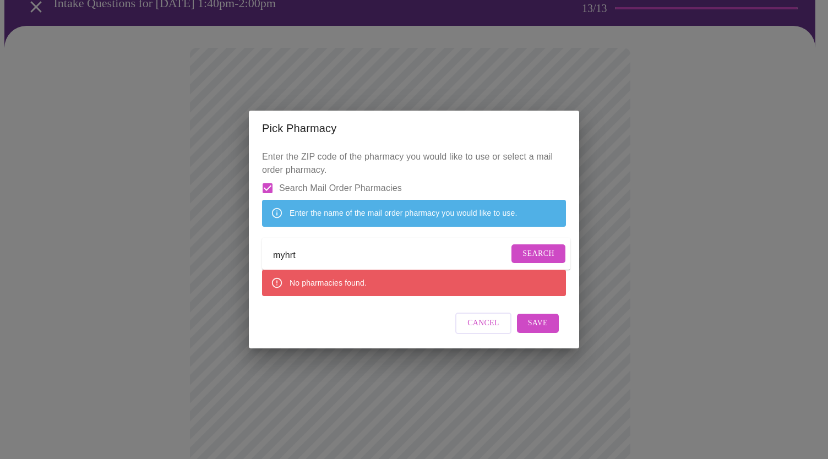
click at [267, 177] on input "Search Mail Order Pharmacies" at bounding box center [267, 188] width 23 height 23
checkbox input "false"
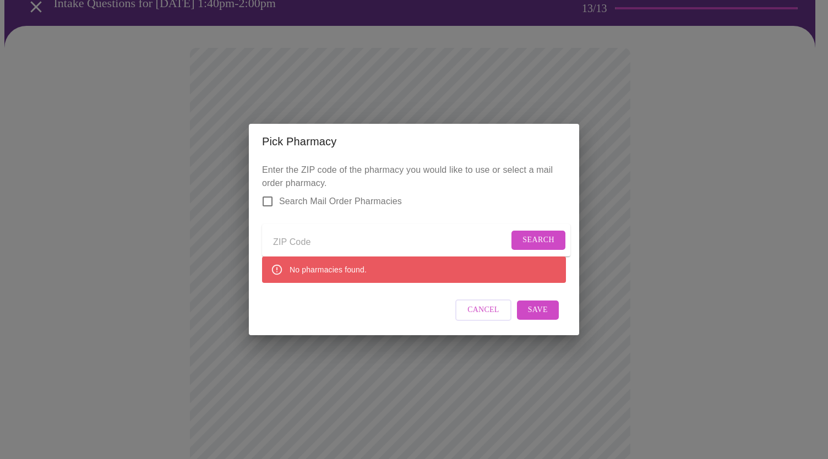
click at [500, 316] on button "Cancel" at bounding box center [483, 309] width 56 height 21
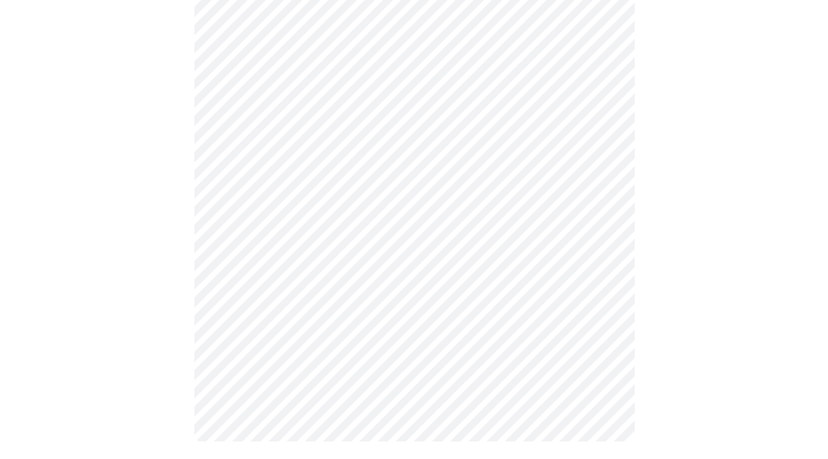
scroll to position [39, 0]
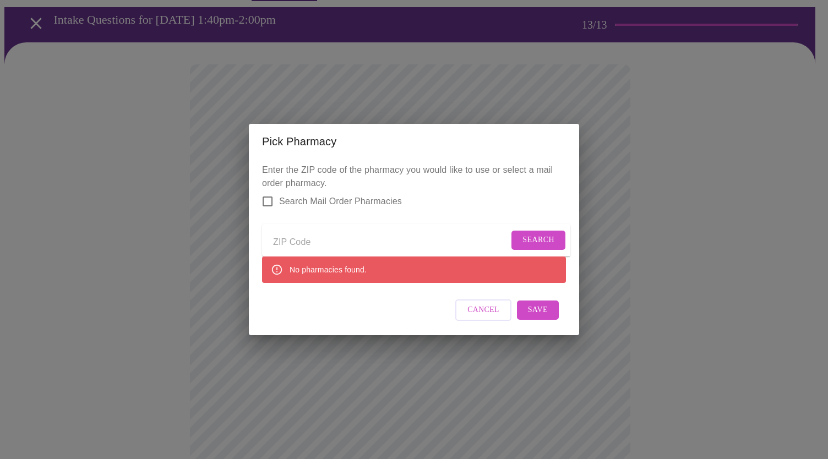
click at [269, 192] on input "Search Mail Order Pharmacies" at bounding box center [267, 201] width 23 height 23
checkbox input "true"
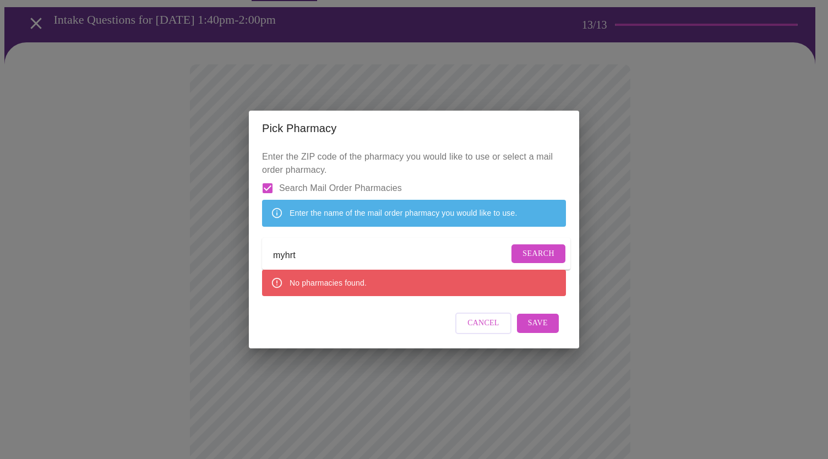
click at [466, 256] on input "myhrt" at bounding box center [391, 256] width 236 height 18
drag, startPoint x: 456, startPoint y: 260, endPoint x: 236, endPoint y: 260, distance: 220.1
click at [236, 260] on div "Pick Pharmacy Enter the ZIP code of the pharmacy you would like to use or selec…" at bounding box center [414, 229] width 828 height 459
click at [534, 253] on span "Search" at bounding box center [538, 254] width 32 height 14
click at [550, 333] on button "Save" at bounding box center [538, 323] width 42 height 19
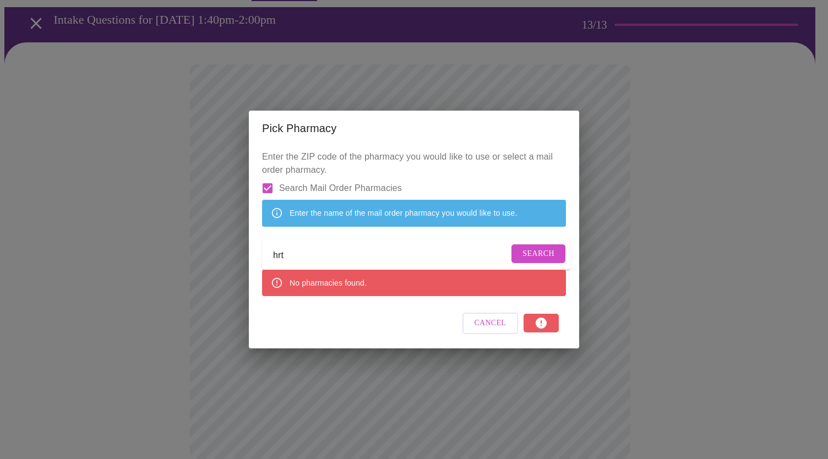
click at [544, 335] on div "Cancel" at bounding box center [414, 323] width 304 height 41
click at [373, 260] on input "hrt" at bounding box center [391, 256] width 236 height 18
click at [534, 254] on span "Search" at bounding box center [538, 254] width 32 height 14
drag, startPoint x: 439, startPoint y: 260, endPoint x: 89, endPoint y: 262, distance: 350.0
click at [89, 262] on div "Pick Pharmacy Enter the ZIP code of the pharmacy you would like to use or selec…" at bounding box center [414, 229] width 828 height 459
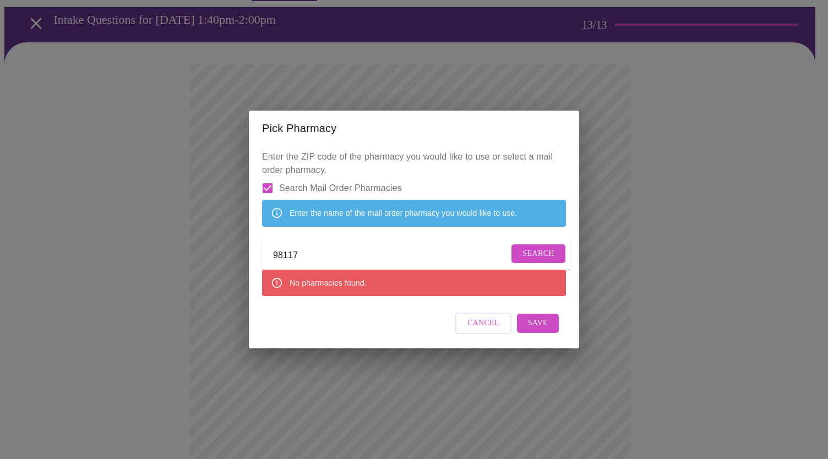
type input "98117"
click at [547, 255] on span "Search" at bounding box center [538, 254] width 32 height 14
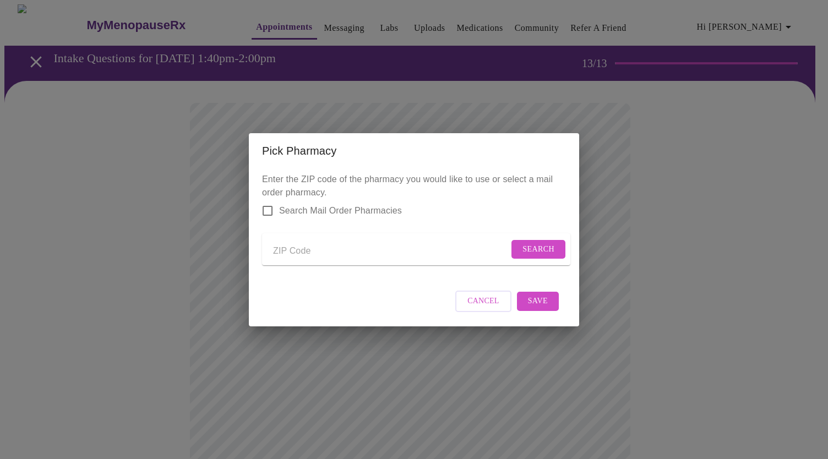
click at [340, 248] on input "Send a message to your care team" at bounding box center [391, 252] width 236 height 18
type input "98117"
click at [538, 243] on span "Search" at bounding box center [538, 250] width 32 height 14
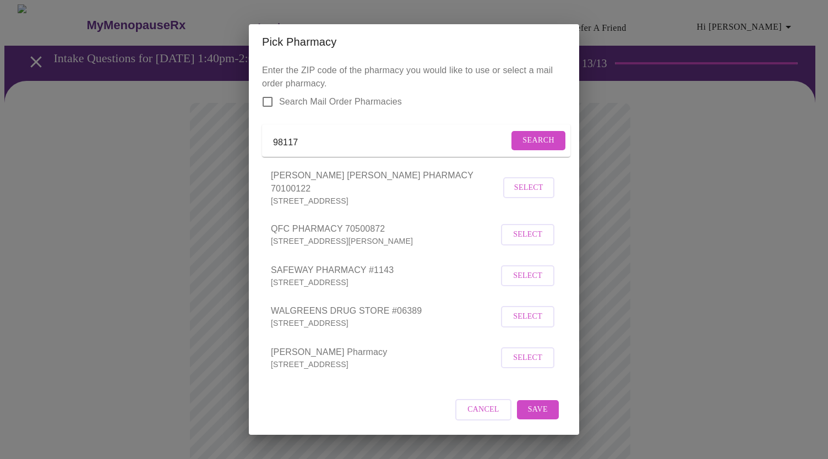
click at [534, 318] on span "Select" at bounding box center [527, 317] width 29 height 14
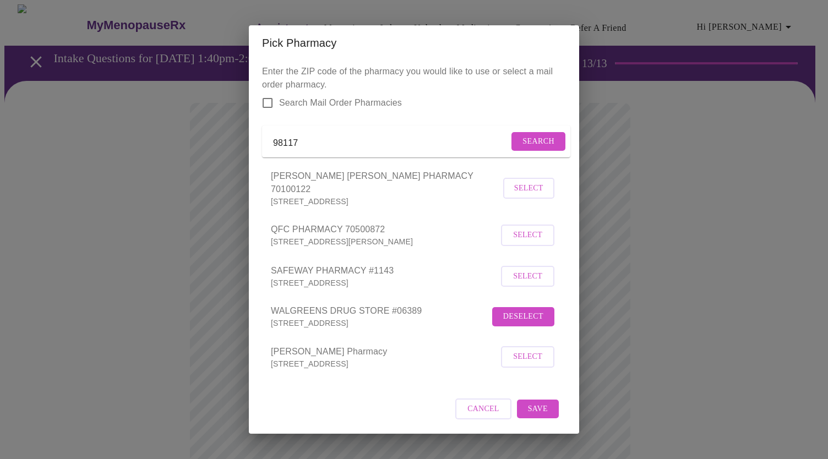
click at [542, 406] on span "Save" at bounding box center [538, 409] width 20 height 14
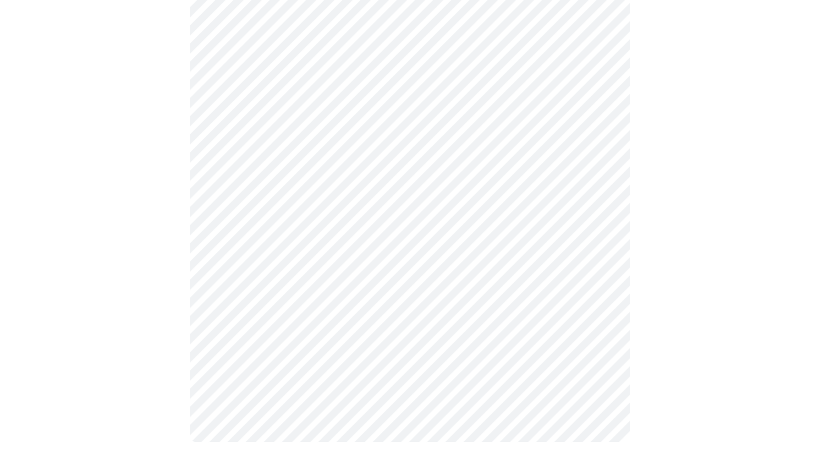
scroll to position [369, 0]
